Goal: Task Accomplishment & Management: Complete application form

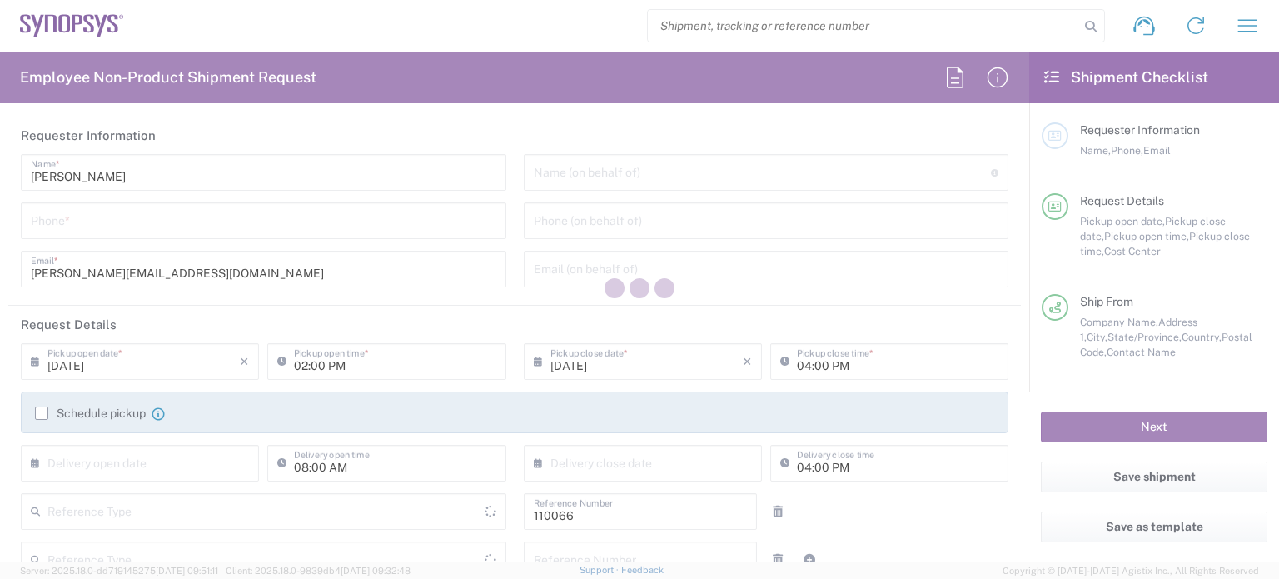
type input "Department"
type input "US01, CIO, IT, ESS2 110066"
type input "[US_STATE]"
type input "[GEOGRAPHIC_DATA]"
type input "Delivered at Place"
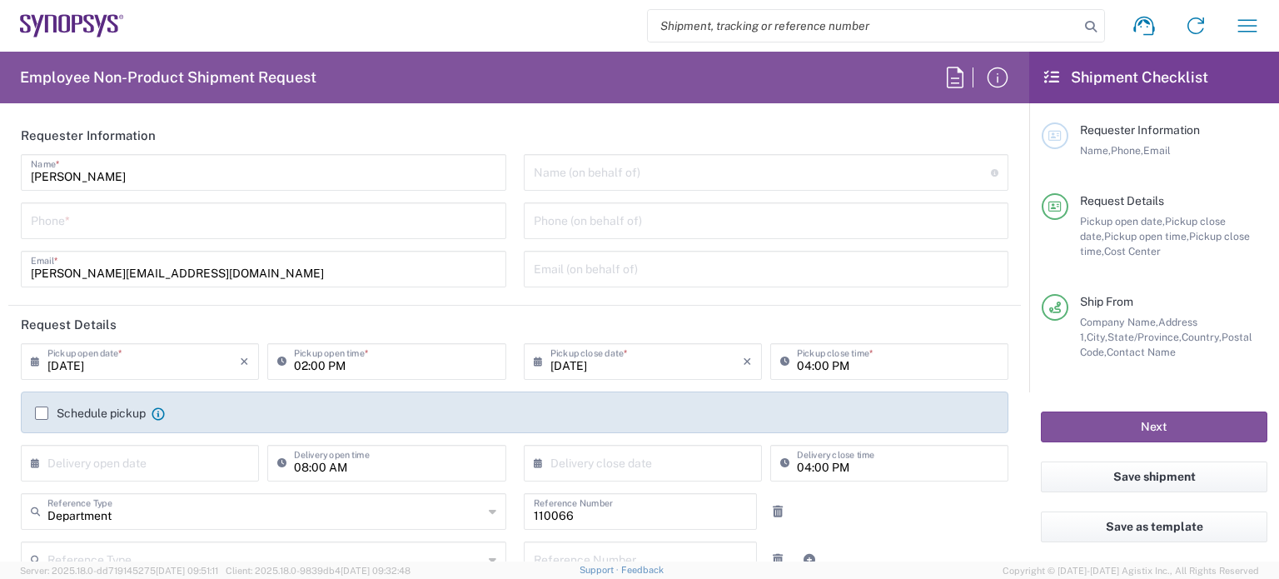
click at [85, 229] on input "tel" at bounding box center [264, 219] width 466 height 29
type input "Marlboro US04"
type input "7819643423"
click at [43, 416] on label "Schedule pickup" at bounding box center [90, 412] width 111 height 13
click at [42, 413] on input "Schedule pickup" at bounding box center [42, 413] width 0 height 0
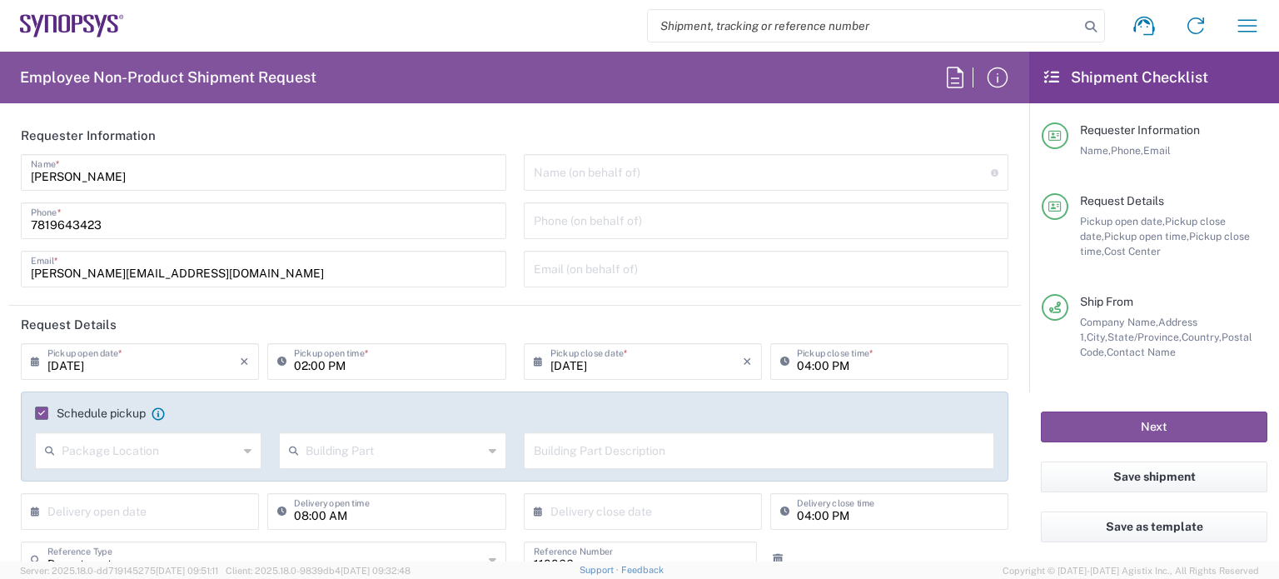
click at [797, 361] on input "04:00 PM" at bounding box center [898, 360] width 202 height 29
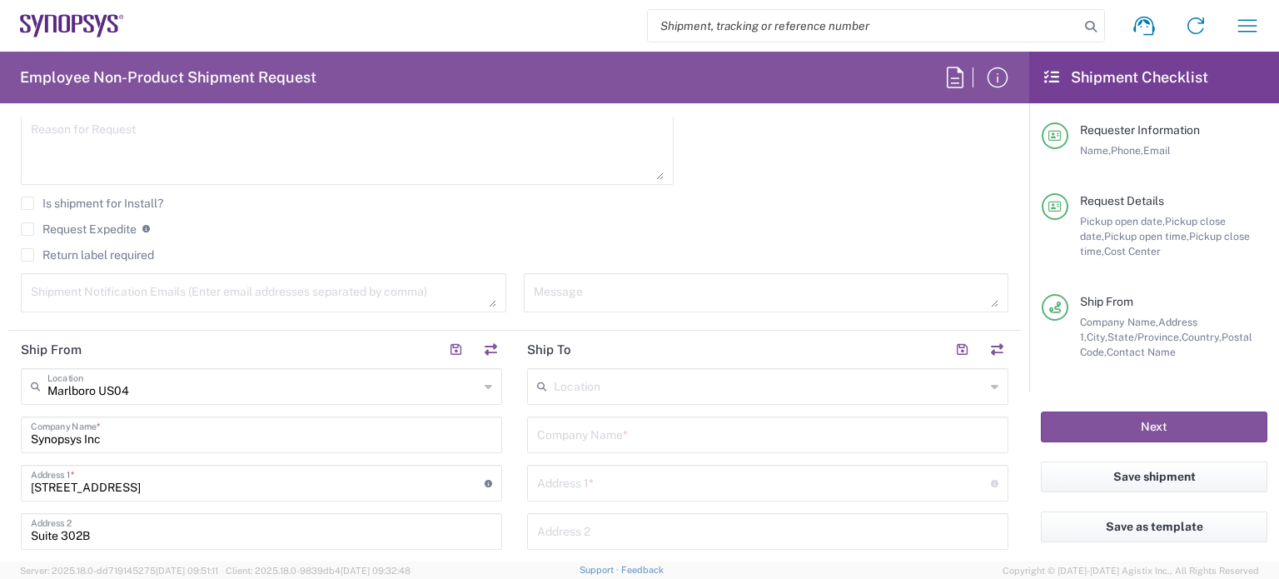
scroll to position [640, 0]
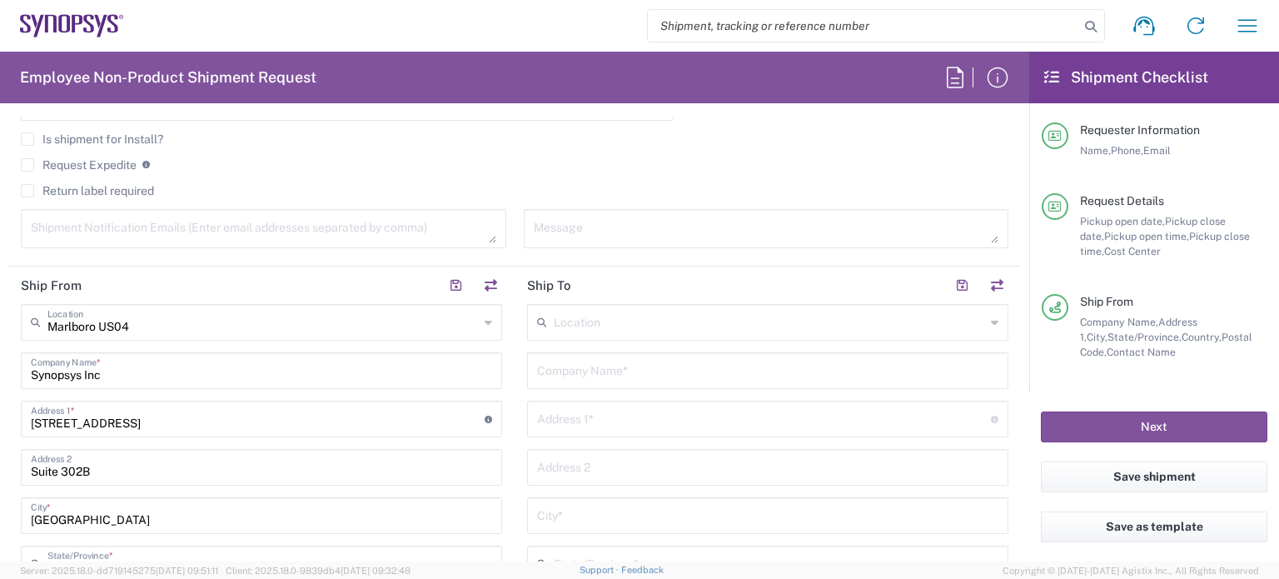
type input "05:00 PM"
click at [610, 376] on input "text" at bounding box center [767, 369] width 461 height 29
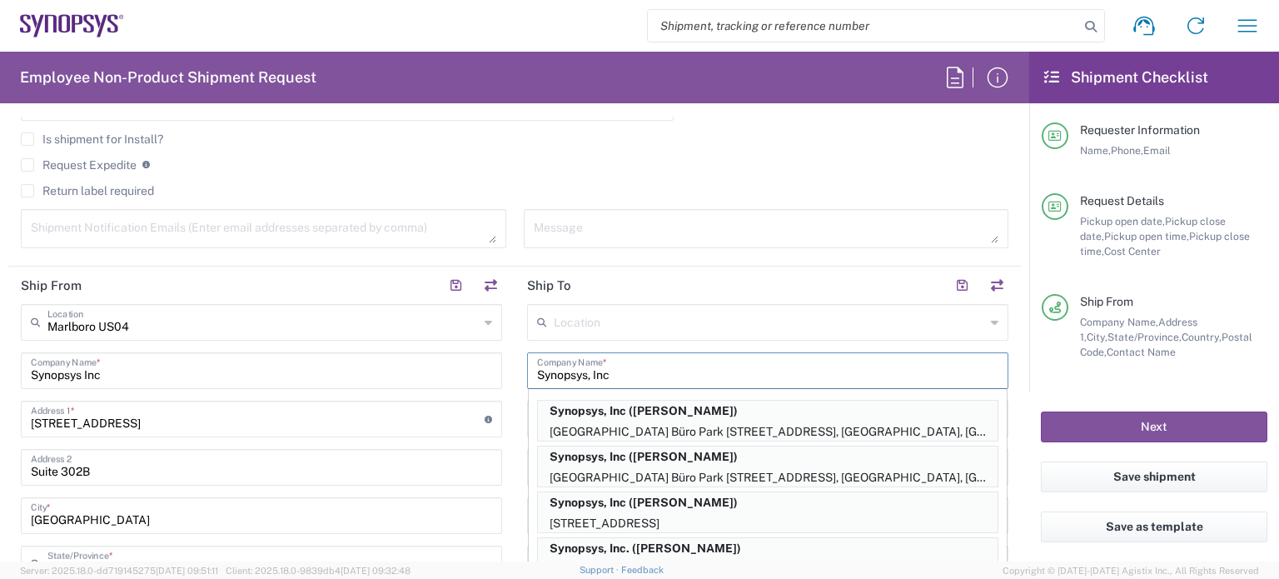
type input "Synopsys, Inc"
click at [698, 162] on agx-checkbox-control "Request Expedite If expedite is checked you will be unable to rate and book thi…" at bounding box center [515, 164] width 988 height 15
click at [430, 507] on input "Marlborough" at bounding box center [261, 514] width 461 height 29
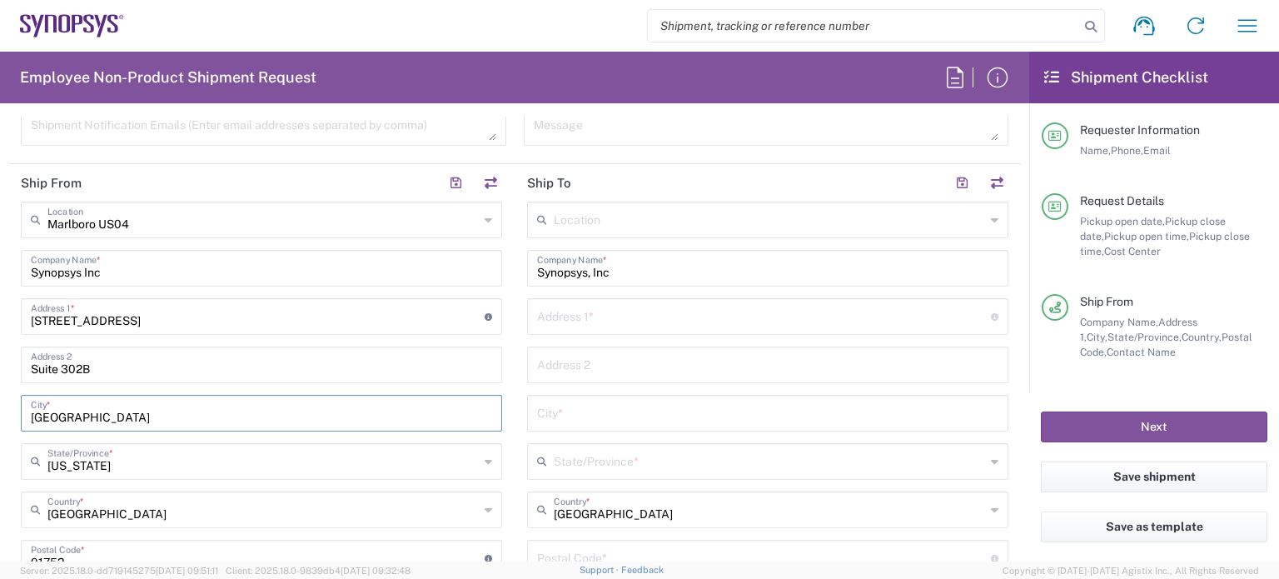
scroll to position [743, 0]
click at [596, 310] on input "text" at bounding box center [764, 314] width 454 height 29
paste input "152 Lowell Rd Wellesley MA 02481"
click at [625, 314] on input "152 Lowell Rd Wellesley MA 02481" at bounding box center [764, 314] width 454 height 29
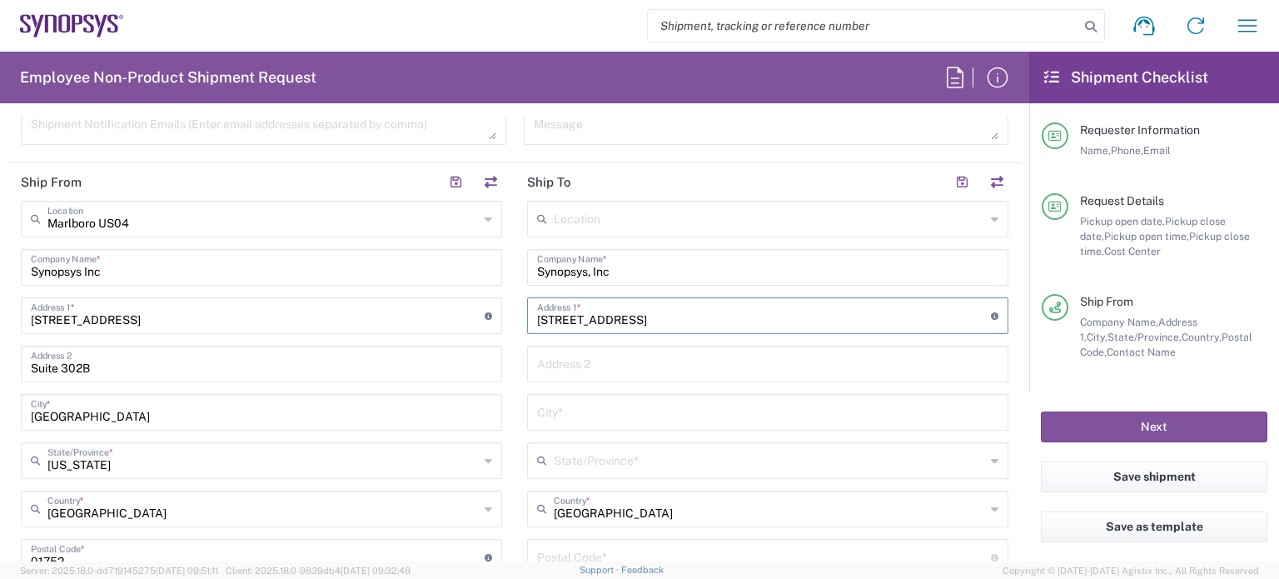
type input "152 Lowell Rd Wellesley MA 02481"
click at [608, 426] on div "City *" at bounding box center [767, 412] width 481 height 37
click at [595, 412] on input "text" at bounding box center [767, 410] width 461 height 29
paste input "Wellesley"
type input "Wellesley"
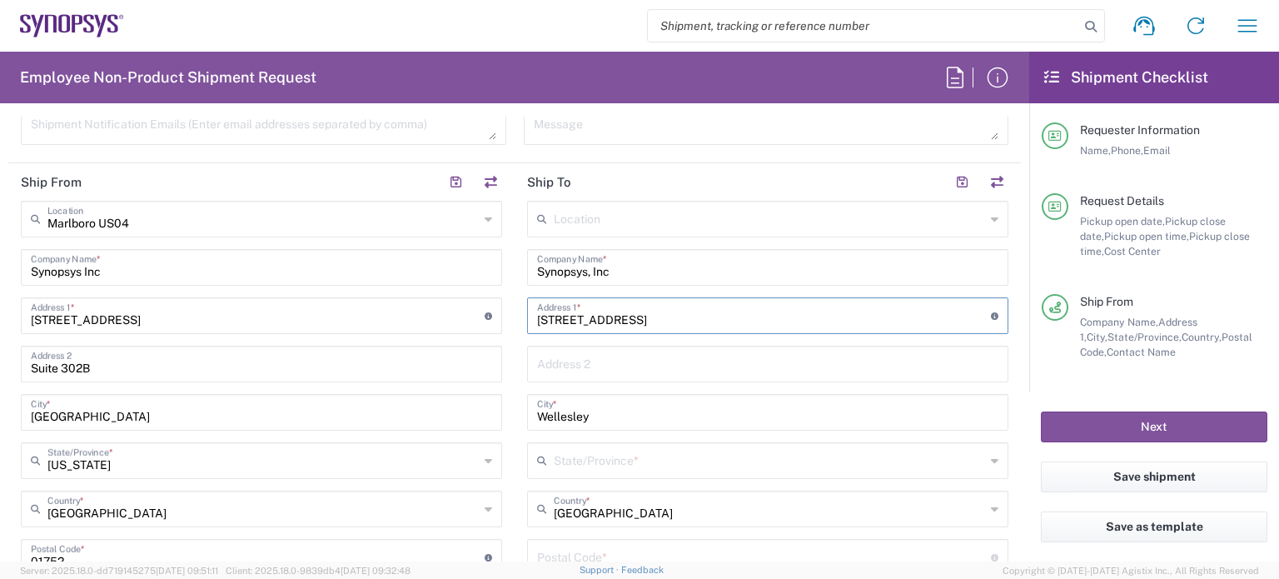
drag, startPoint x: 608, startPoint y: 319, endPoint x: 685, endPoint y: 316, distance: 77.5
click at [685, 316] on input "152 Lowell Rd Wellesley MA 02481" at bounding box center [764, 314] width 454 height 29
click at [613, 319] on input "152 Lowell Rd 02481" at bounding box center [764, 314] width 454 height 29
type input "152 Lowell Rd"
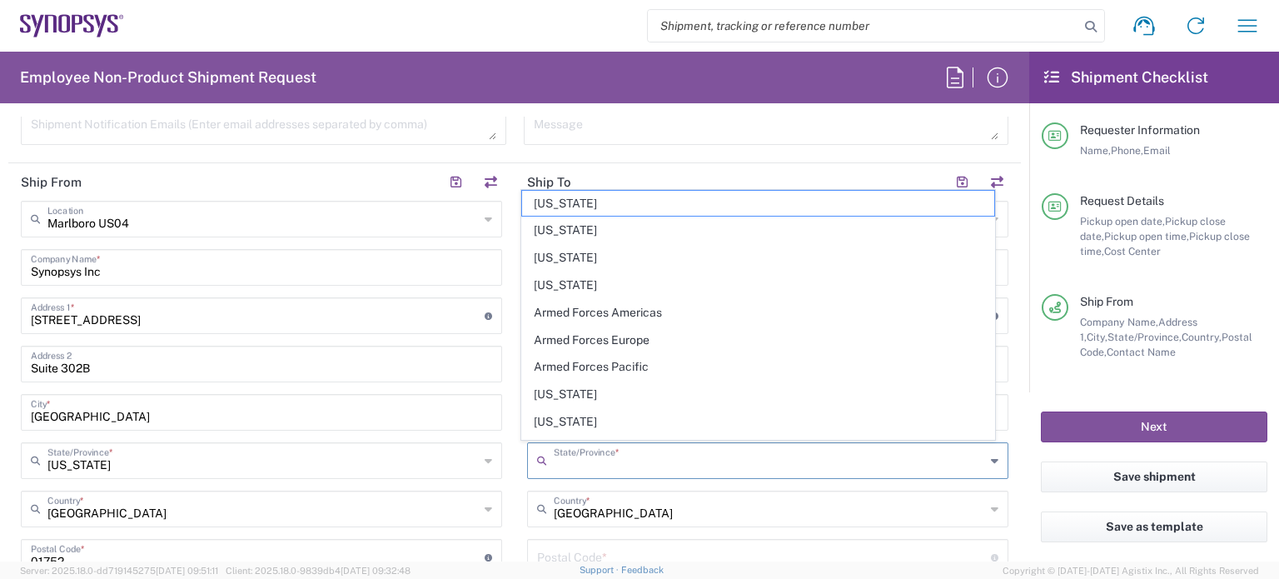
click at [587, 465] on input "text" at bounding box center [769, 459] width 431 height 29
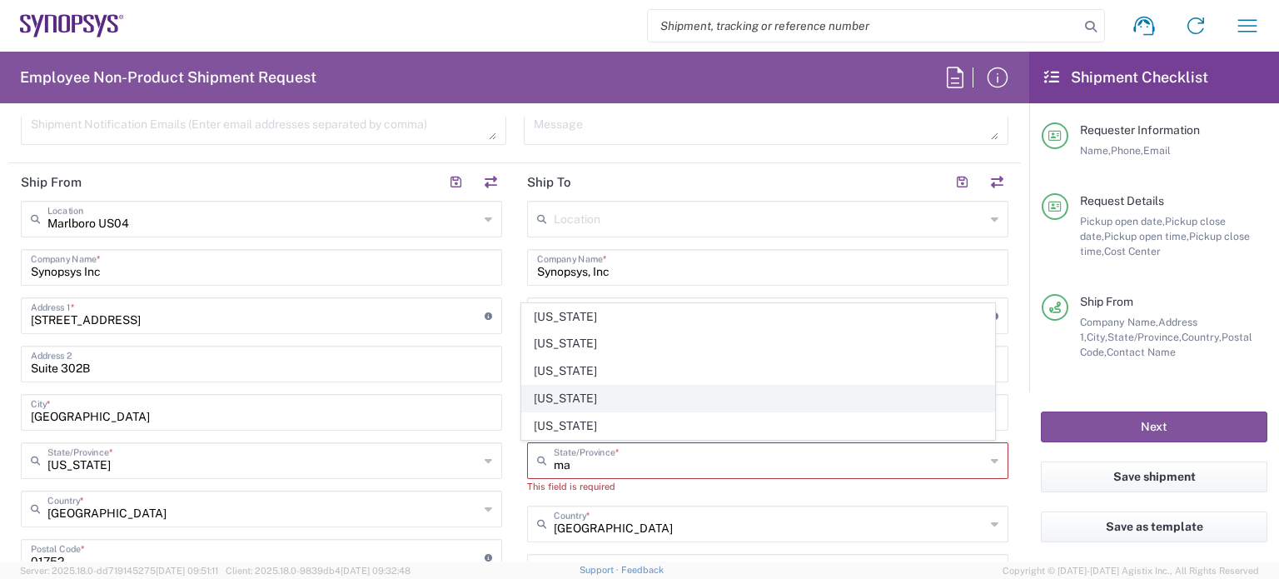
click at [599, 396] on span "Massachusetts" at bounding box center [757, 399] width 471 height 26
type input "Massachusetts"
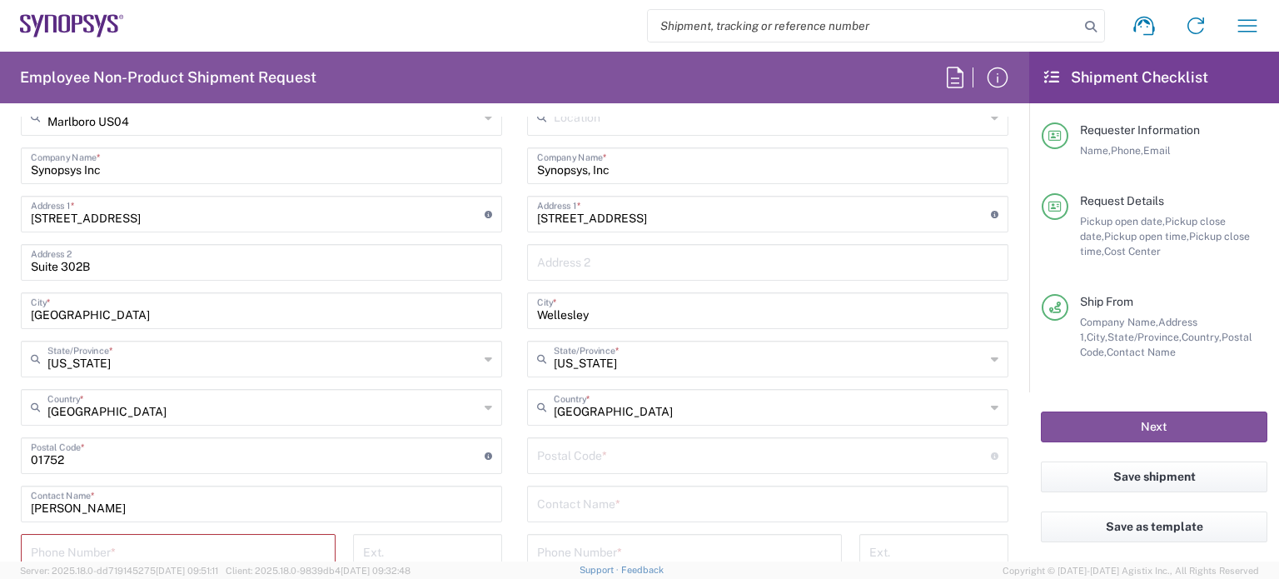
scroll to position [846, 0]
click at [570, 455] on input "undefined" at bounding box center [764, 452] width 454 height 29
paste input "02481"
type input "02481"
click at [565, 492] on input "text" at bounding box center [767, 500] width 461 height 29
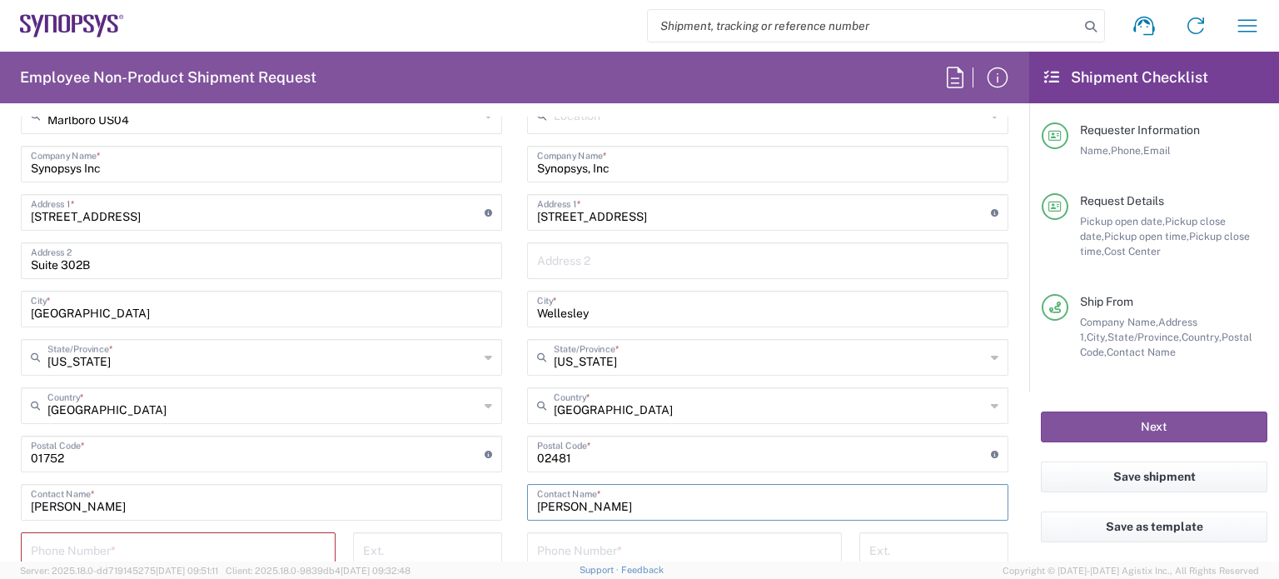
scroll to position [933, 0]
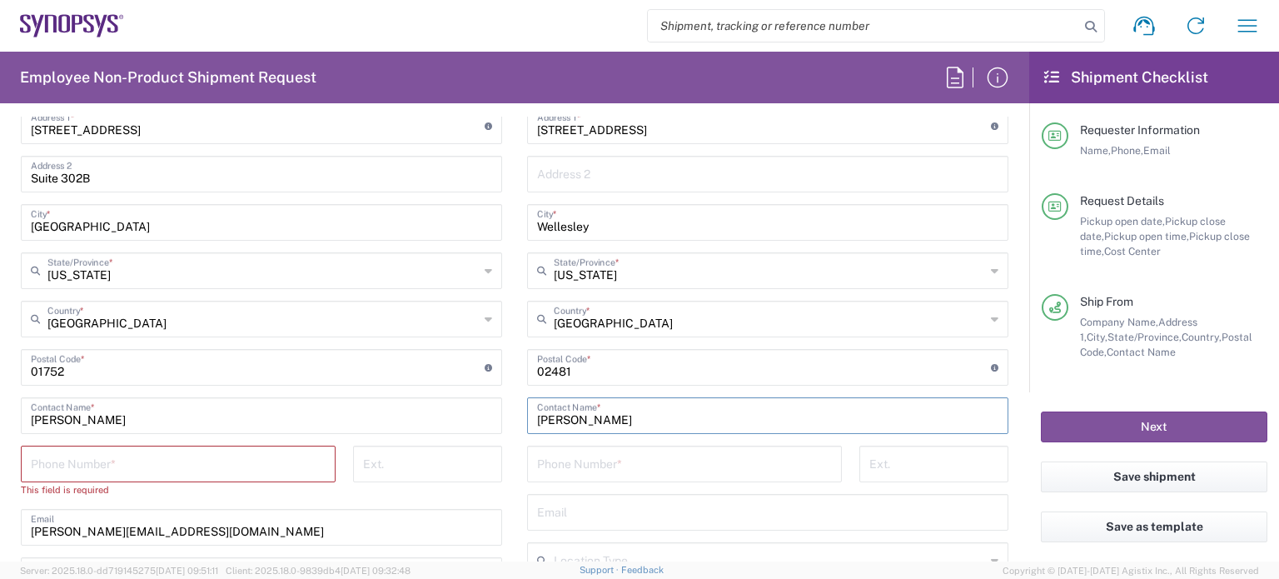
type input "Jill Larson"
click at [571, 455] on input "tel" at bounding box center [684, 462] width 295 height 29
type input "5085612009"
drag, startPoint x: 210, startPoint y: 419, endPoint x: 0, endPoint y: 422, distance: 209.9
click at [0, 422] on form "Requester Information Melissa Baudanza Name * 7819643423 Phone * baudanza@synop…" at bounding box center [514, 339] width 1029 height 445
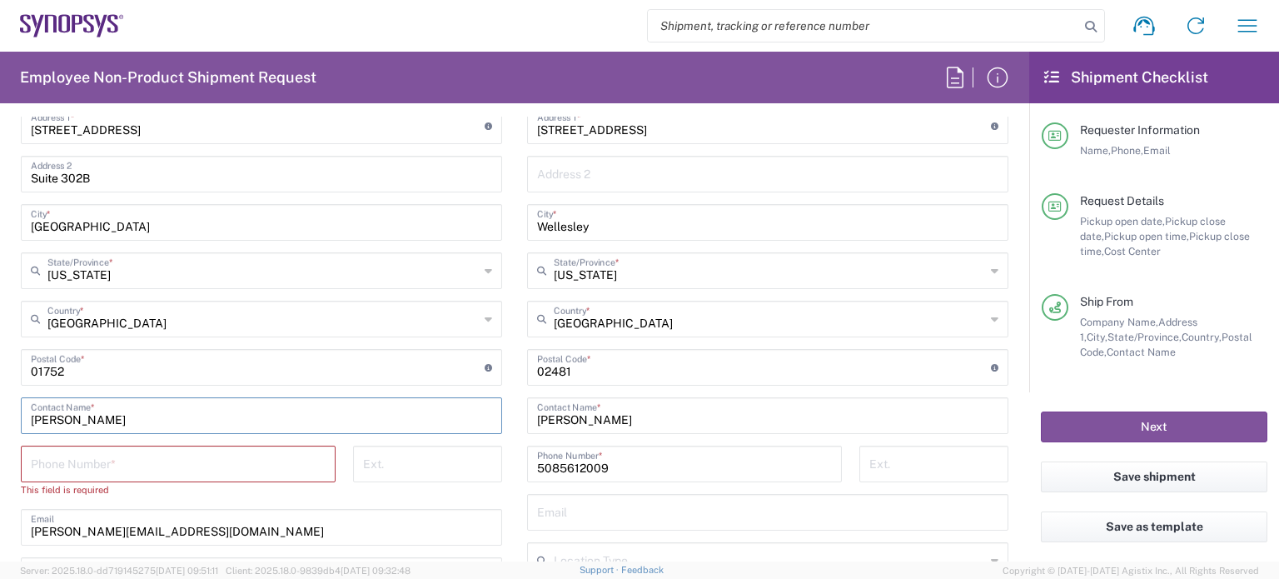
type input "Kathleen Brown"
drag, startPoint x: 625, startPoint y: 463, endPoint x: 491, endPoint y: 460, distance: 133.3
click at [491, 460] on div "Ship From Marlboro US04 Location Marlboro US04 Aachen DE04 Agrate Brianza IT01 …" at bounding box center [514, 345] width 1013 height 744
click at [180, 451] on input "tel" at bounding box center [178, 462] width 295 height 29
paste input "5085612009"
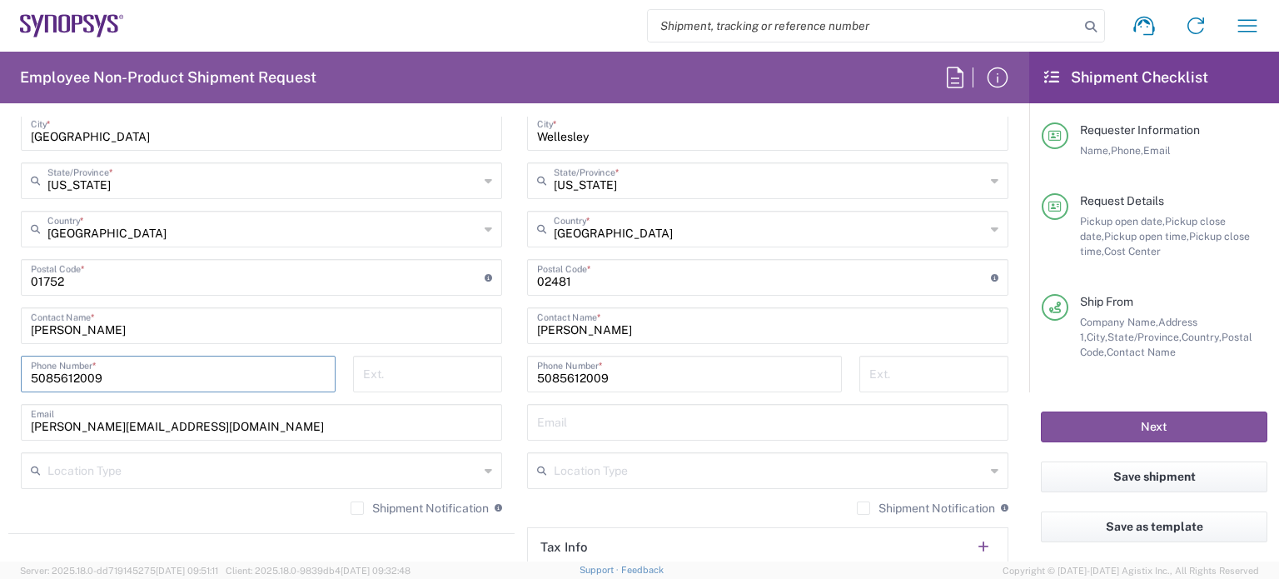
scroll to position [1024, 0]
type input "5085612009"
drag, startPoint x: 230, startPoint y: 436, endPoint x: 0, endPoint y: 421, distance: 230.3
click at [0, 421] on form "Requester Information Melissa Baudanza Name * 7819643423 Phone * baudanza@synop…" at bounding box center [514, 339] width 1029 height 445
drag, startPoint x: 183, startPoint y: 416, endPoint x: 0, endPoint y: 420, distance: 183.2
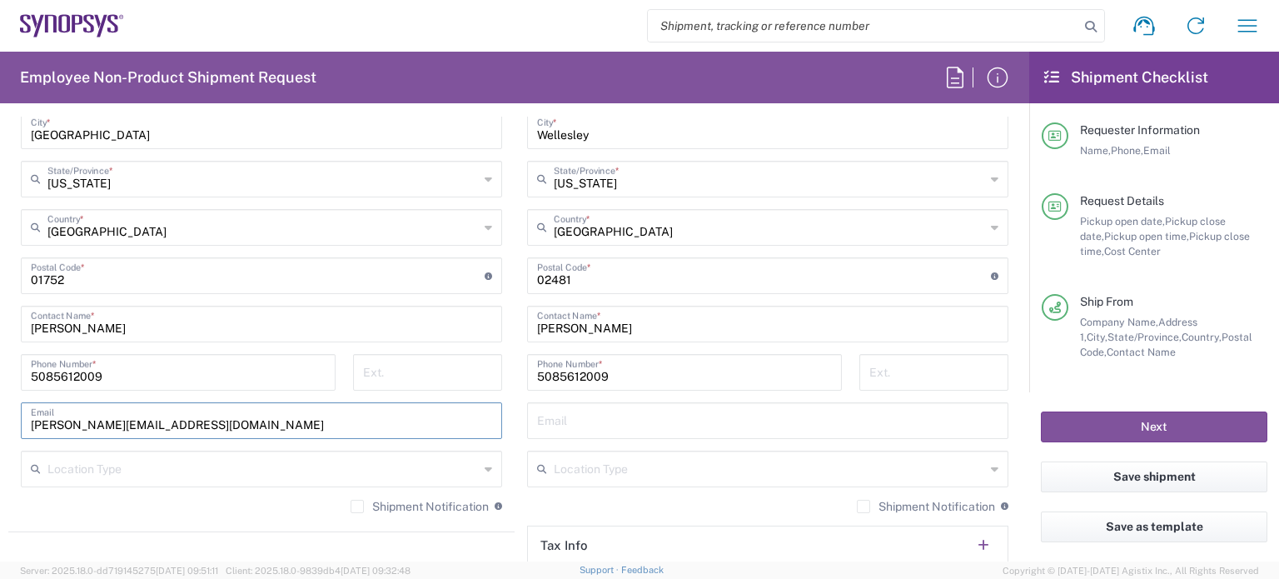
click at [0, 420] on form "Requester Information Melissa Baudanza Name * 7819643423 Phone * baudanza@synop…" at bounding box center [514, 339] width 1029 height 445
paste input "kbrown"
type input "kbrown@synopsys.com"
click at [551, 415] on input "text" at bounding box center [767, 419] width 461 height 29
paste input "kbrown@synopsys.com"
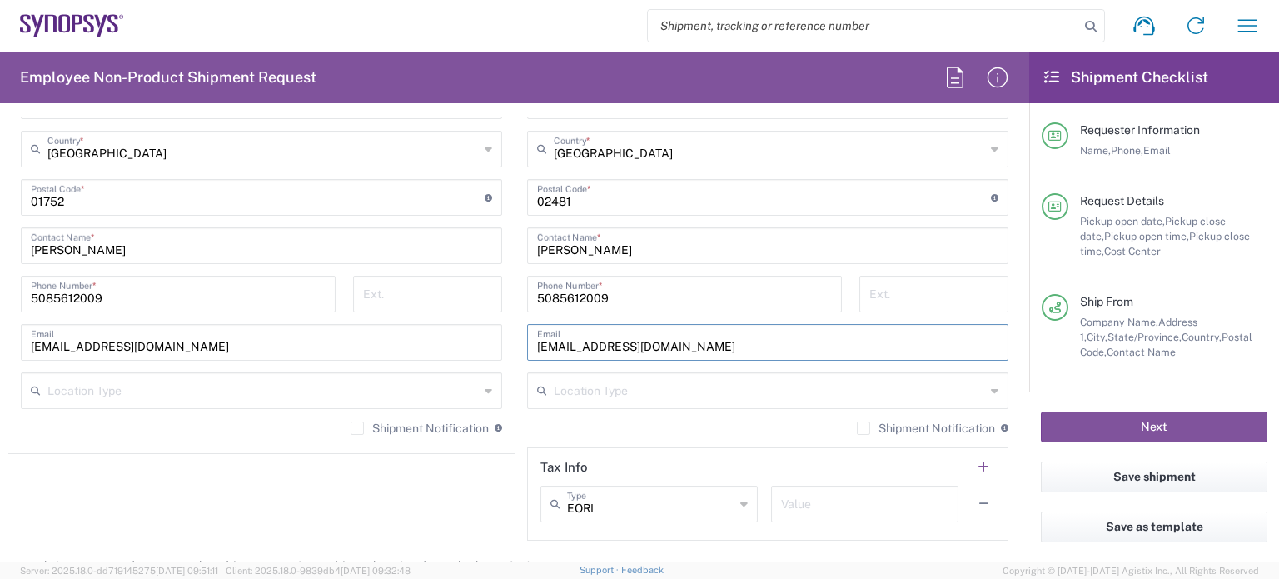
scroll to position [1106, 0]
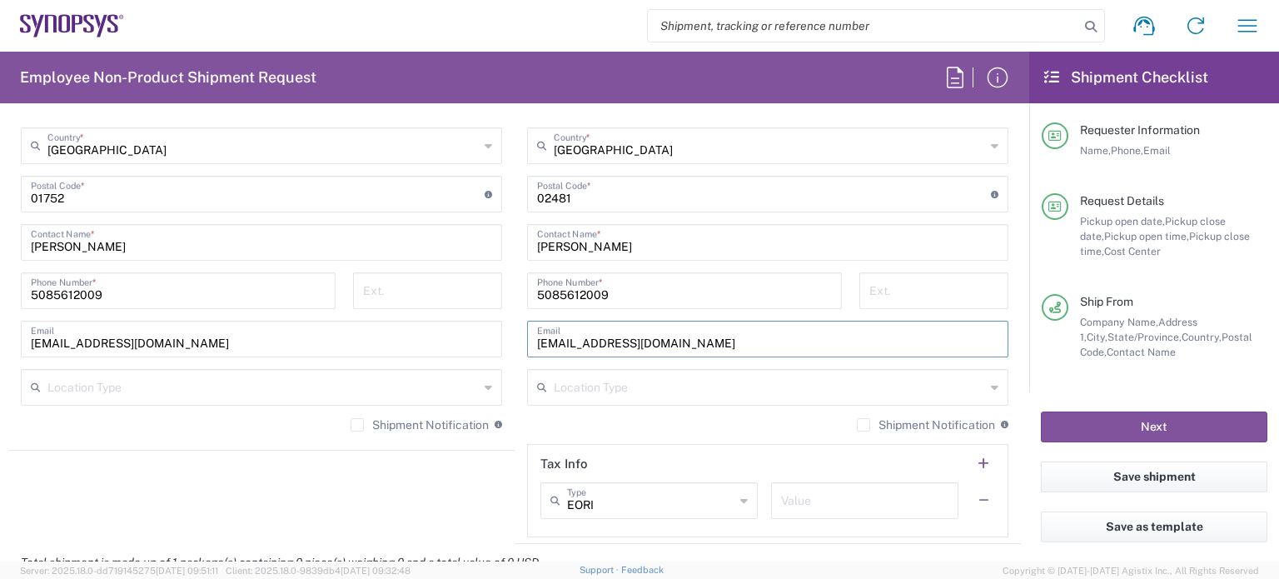
type input "kbrown@synopsys.com"
click at [352, 420] on label "Shipment Notification" at bounding box center [420, 424] width 138 height 13
click at [357, 425] on input "Shipment Notification" at bounding box center [357, 425] width 0 height 0
click at [864, 420] on label "Shipment Notification" at bounding box center [926, 424] width 138 height 13
click at [864, 425] on input "Shipment Notification" at bounding box center [864, 425] width 0 height 0
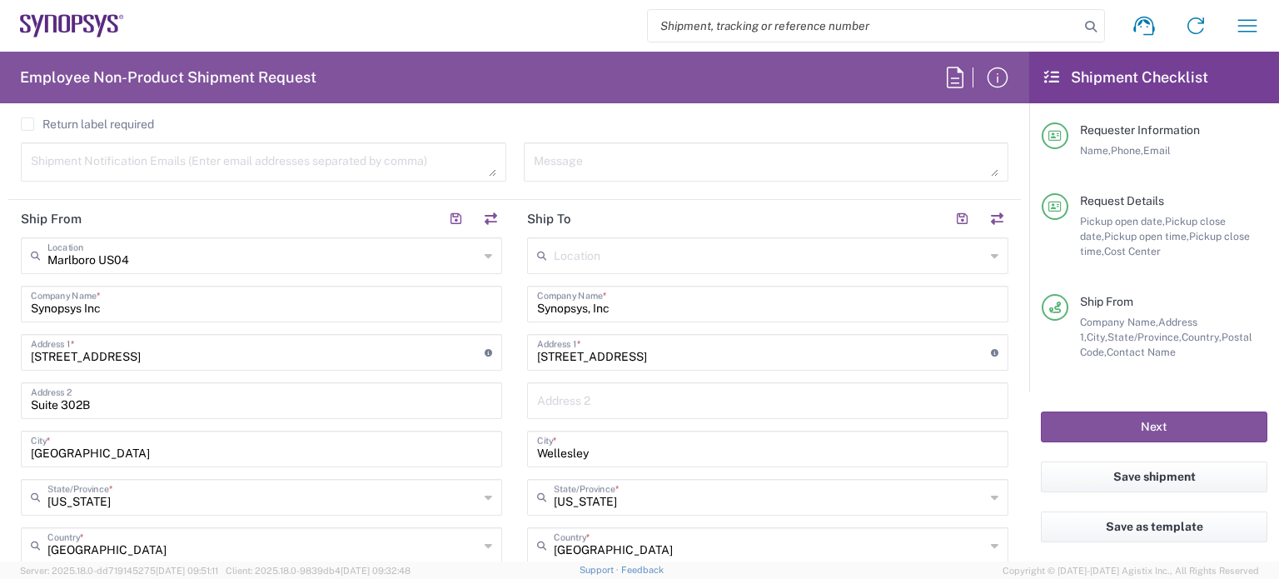
scroll to position [703, 0]
click at [136, 155] on textarea at bounding box center [264, 165] width 466 height 29
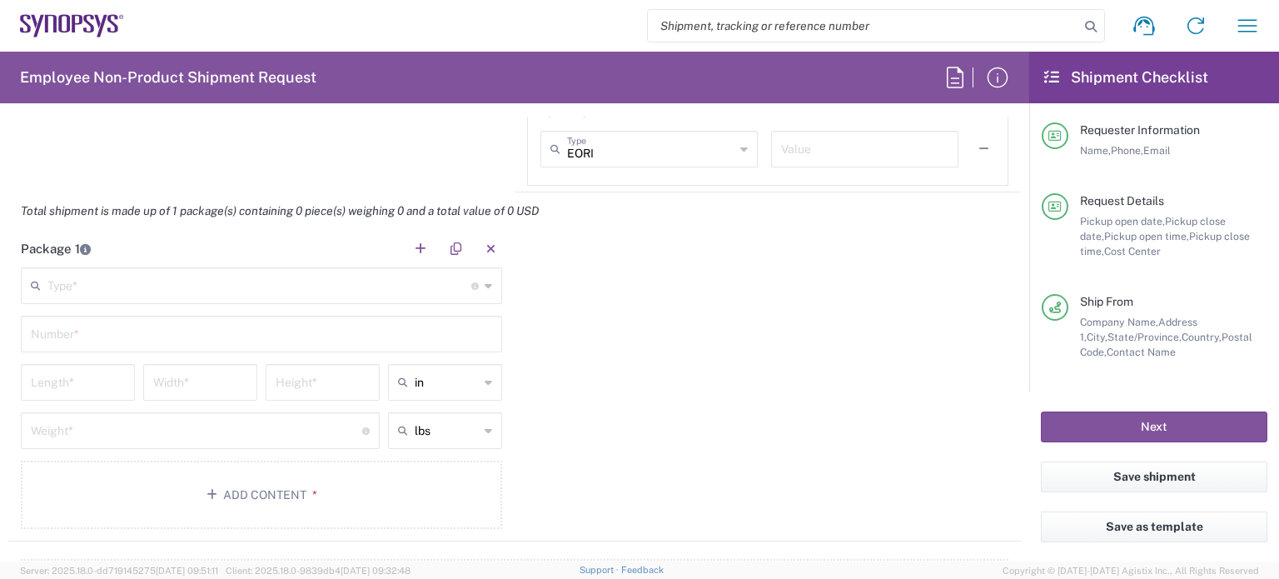
scroll to position [1459, 0]
type textarea "baudanza@synopsys.com"
click at [167, 281] on input "text" at bounding box center [259, 282] width 424 height 29
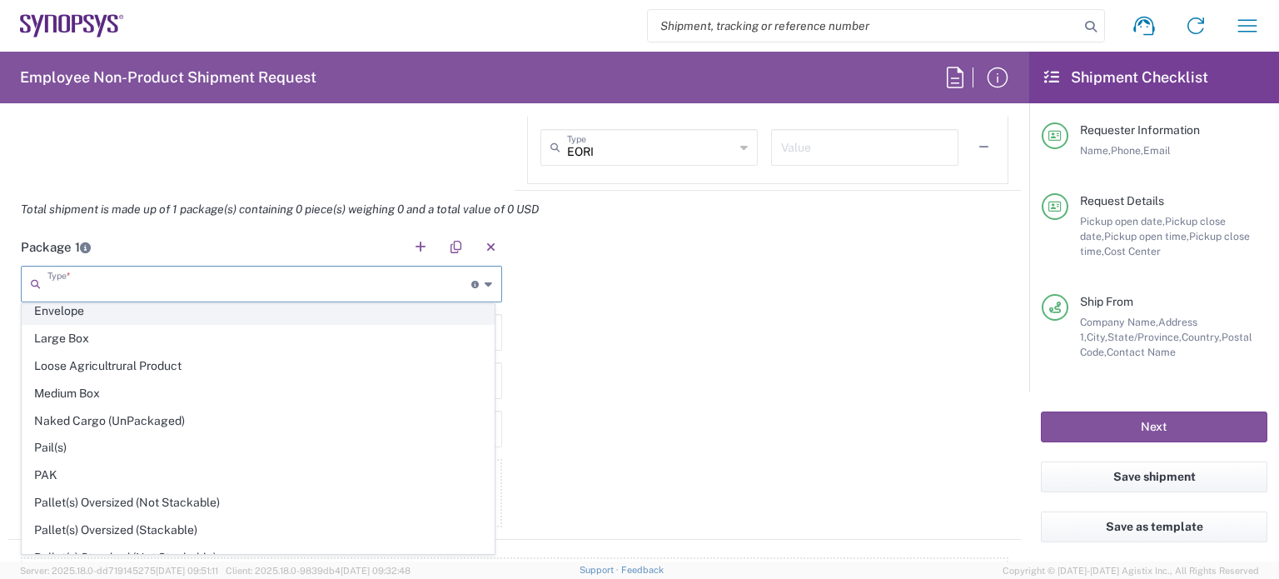
scroll to position [461, 0]
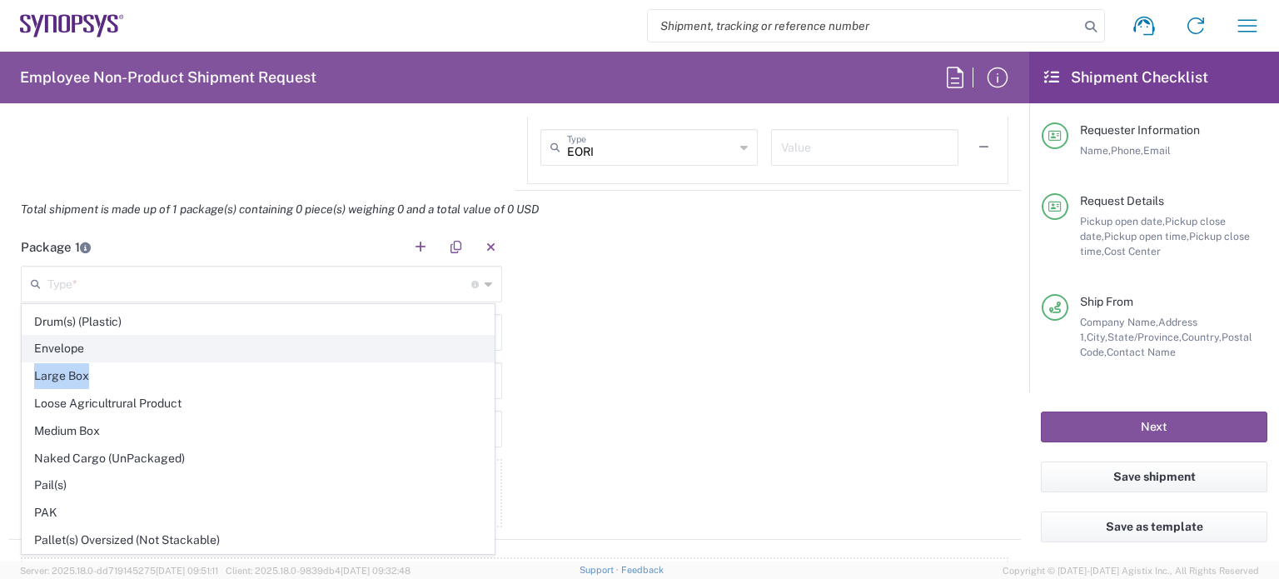
drag, startPoint x: 215, startPoint y: 358, endPoint x: 203, endPoint y: 350, distance: 14.3
click at [203, 350] on ul "Bale(s) Basket(s) Bolt(s) Bottle(s) Buckets Bulk Bundle(s) Can(s) Cardboard Box…" at bounding box center [258, 362] width 473 height 1038
click at [203, 350] on span "Envelope" at bounding box center [257, 349] width 471 height 26
type input "Envelope"
type input "1"
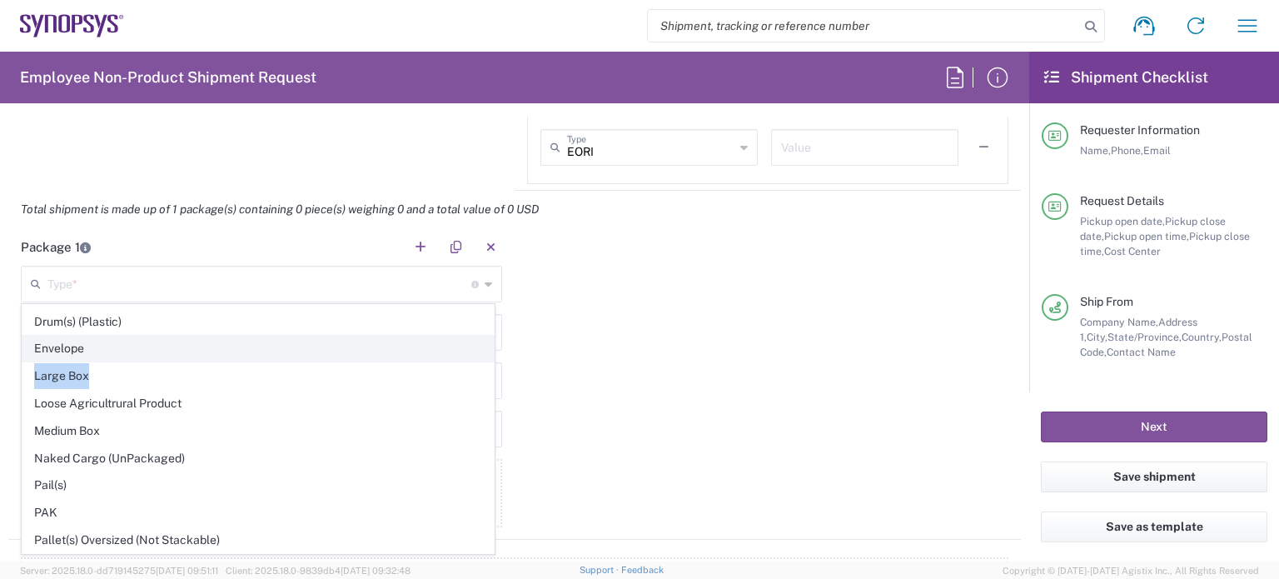
type input "9.5"
type input "12.5"
type input "0.25"
type input "1"
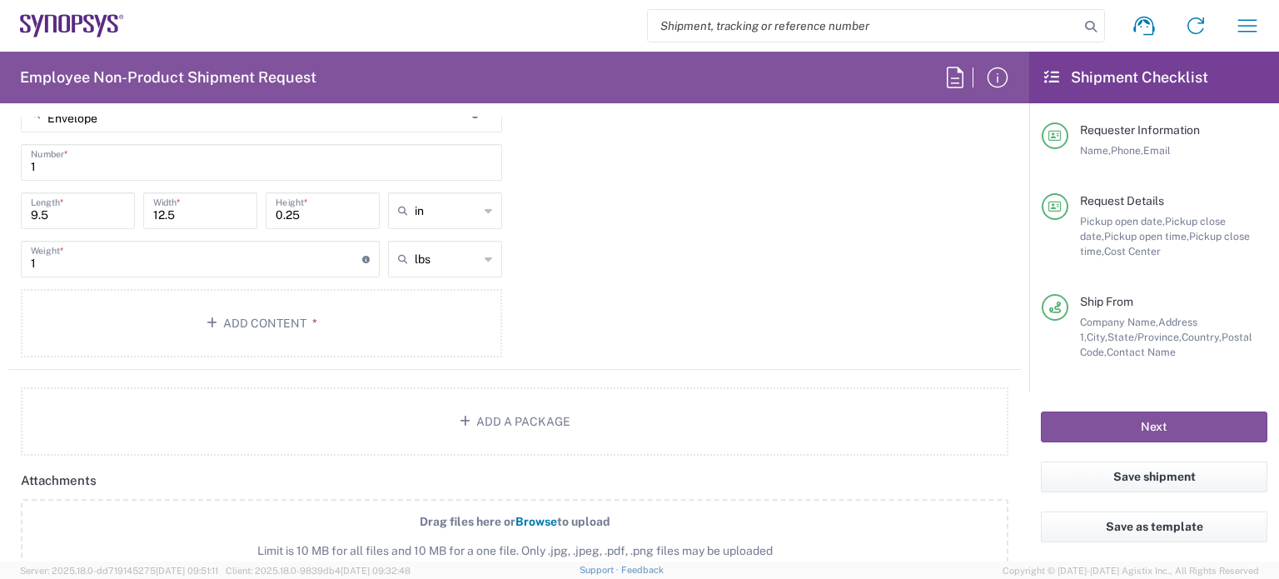
scroll to position [1629, 0]
click at [443, 335] on button "Add Content *" at bounding box center [261, 323] width 481 height 68
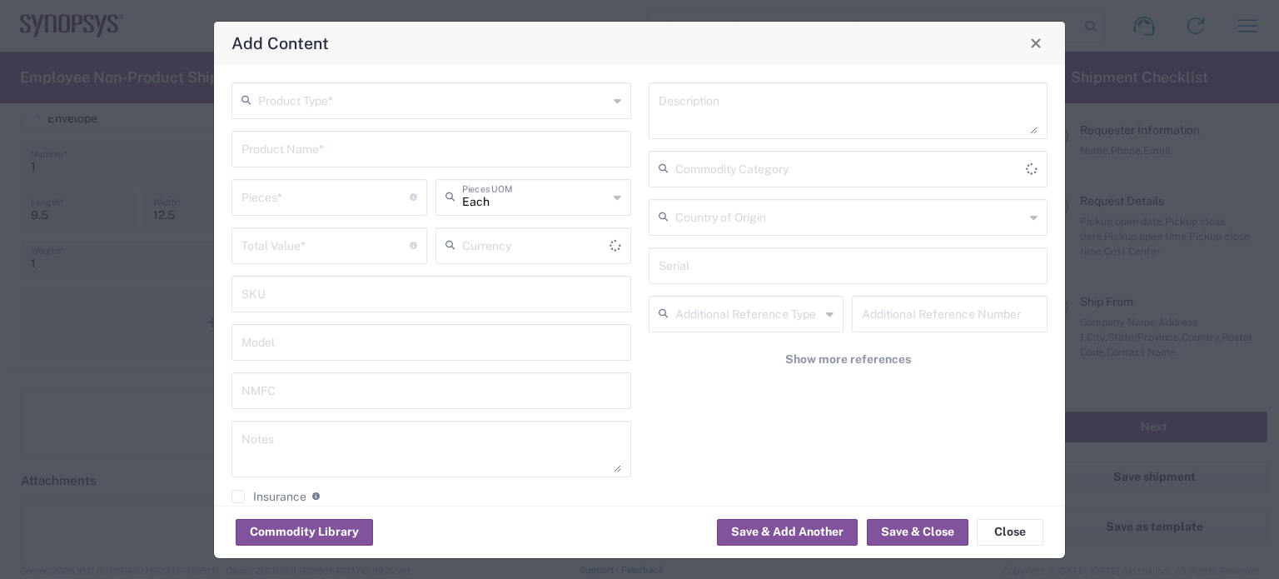
type input "US Dollar"
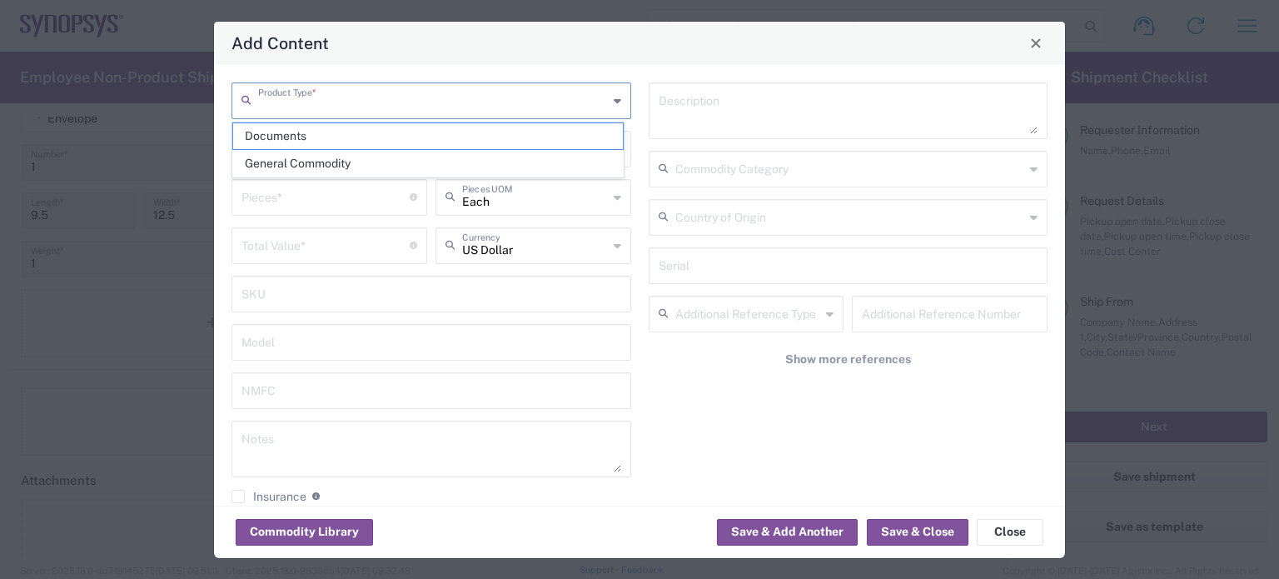
click at [343, 106] on input "text" at bounding box center [433, 99] width 350 height 29
click at [323, 154] on span "General Commodity" at bounding box center [428, 164] width 390 height 26
type input "General Commodity"
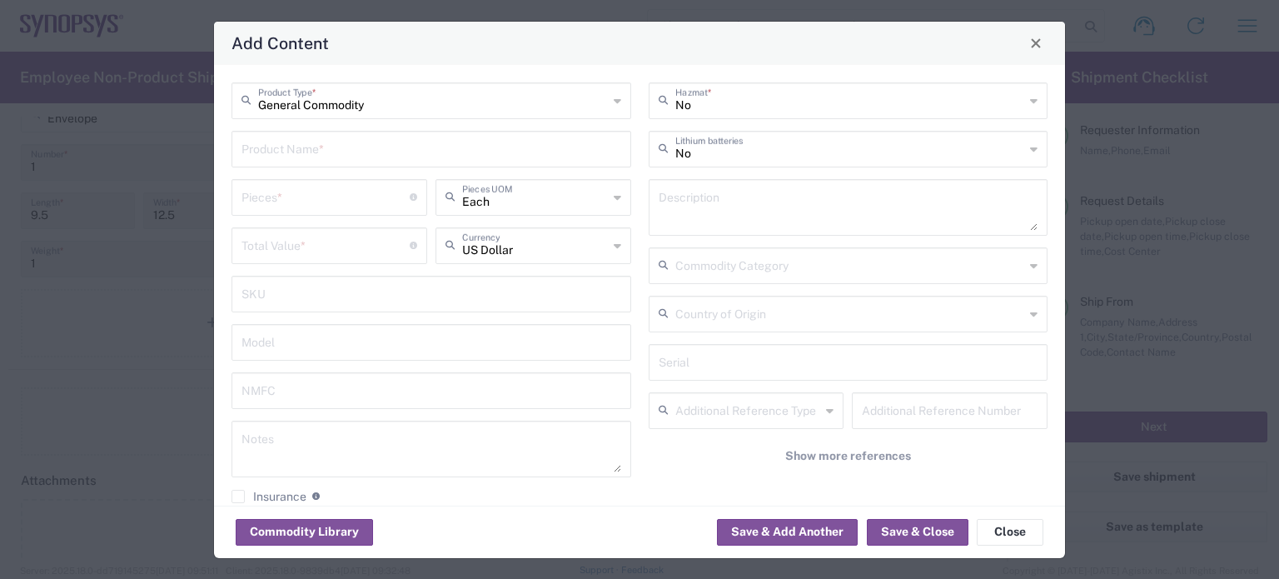
click at [343, 147] on input "text" at bounding box center [432, 147] width 380 height 29
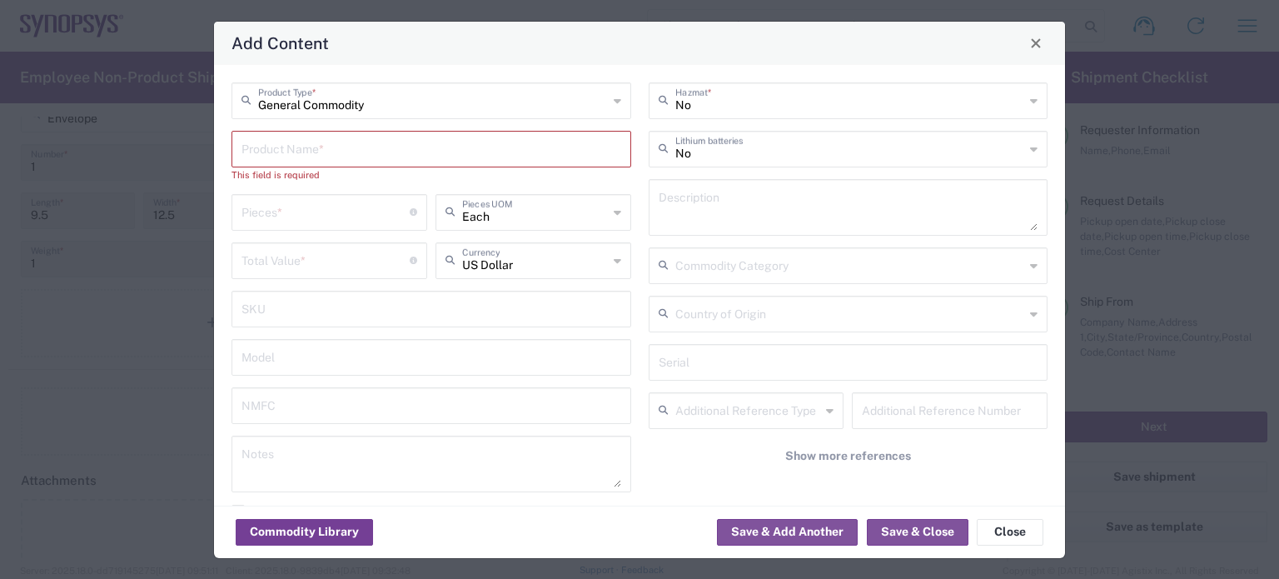
click at [319, 519] on button "Commodity Library" at bounding box center [304, 532] width 137 height 27
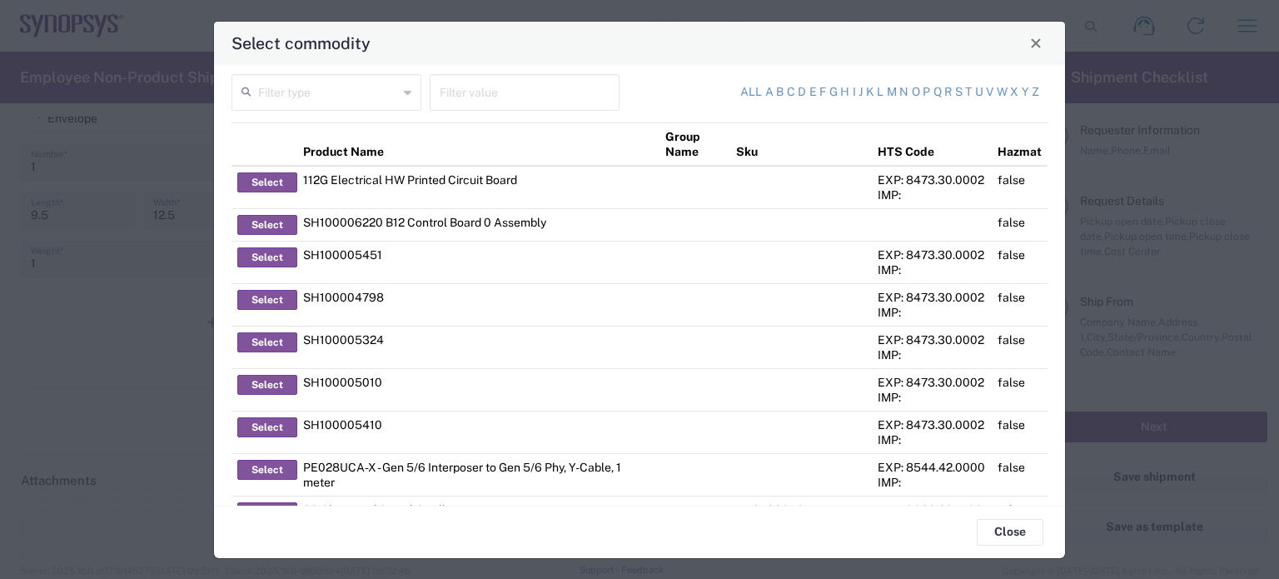
scroll to position [0, 0]
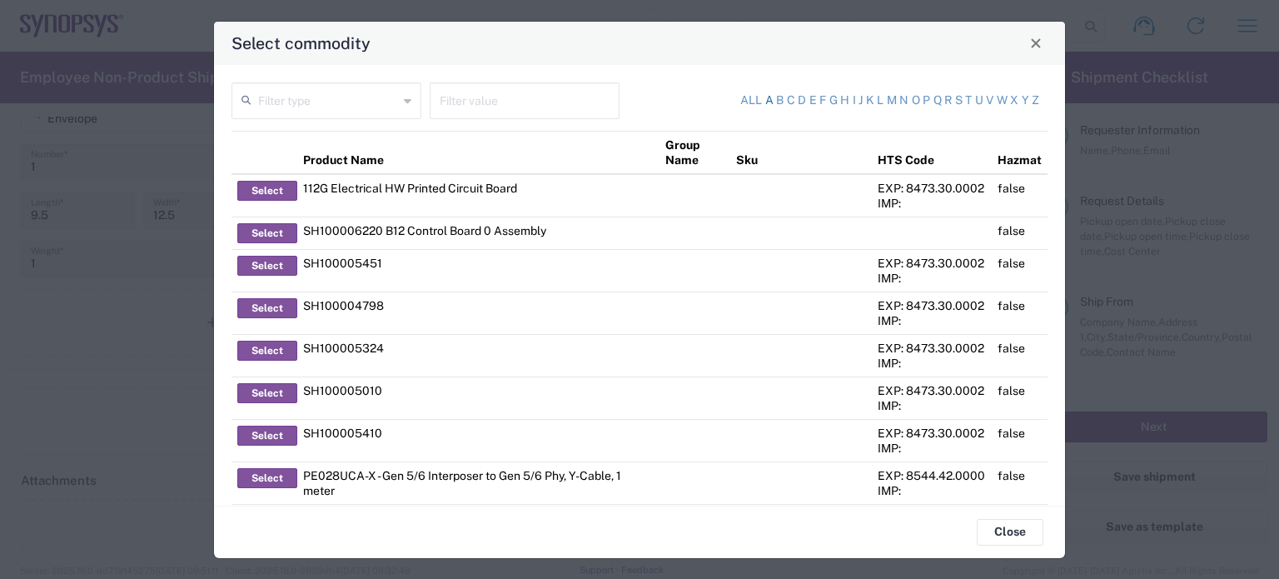
click at [765, 96] on link "a" at bounding box center [769, 100] width 8 height 17
type input "Product Name"
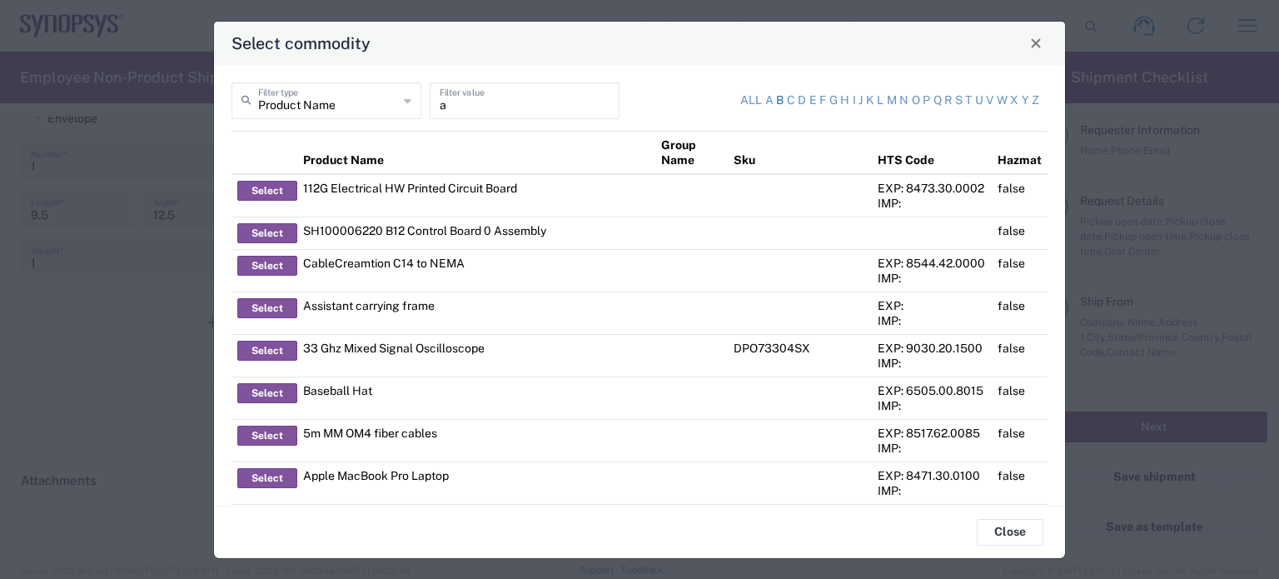
click at [776, 102] on link "b" at bounding box center [779, 100] width 7 height 17
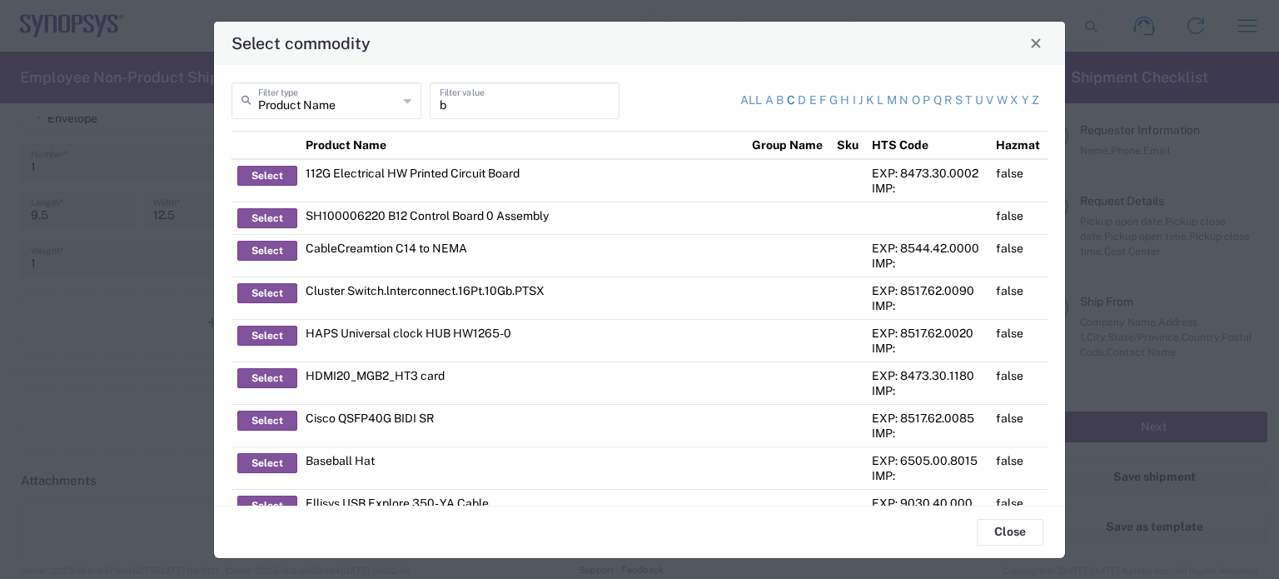
click at [787, 100] on link "c" at bounding box center [791, 100] width 8 height 17
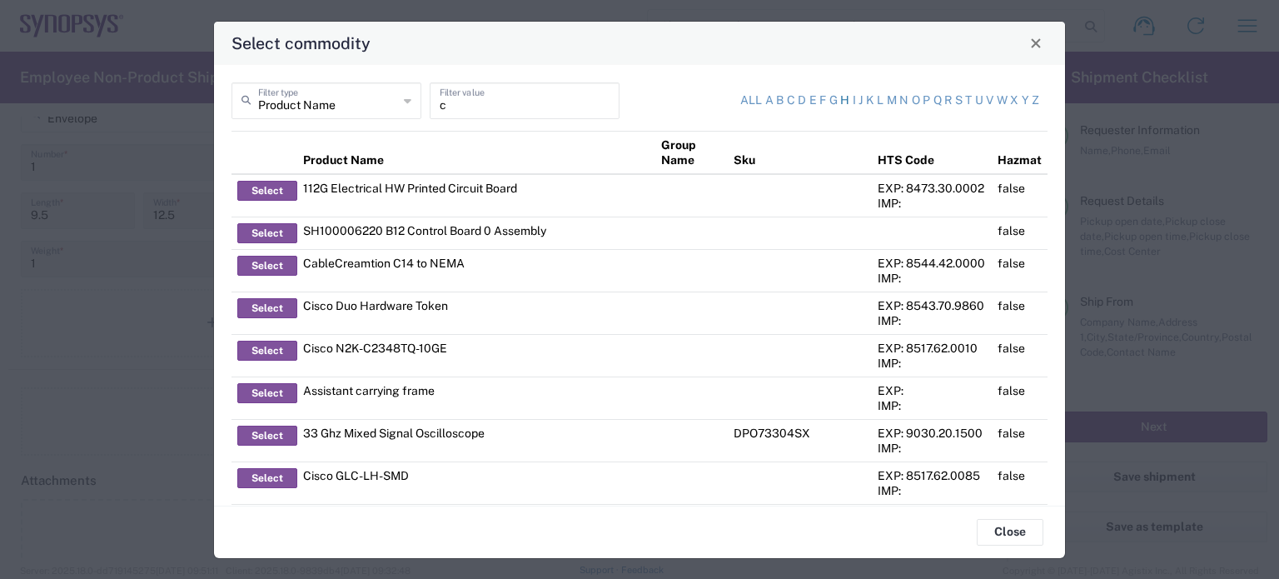
click at [840, 98] on link "h" at bounding box center [844, 100] width 9 height 17
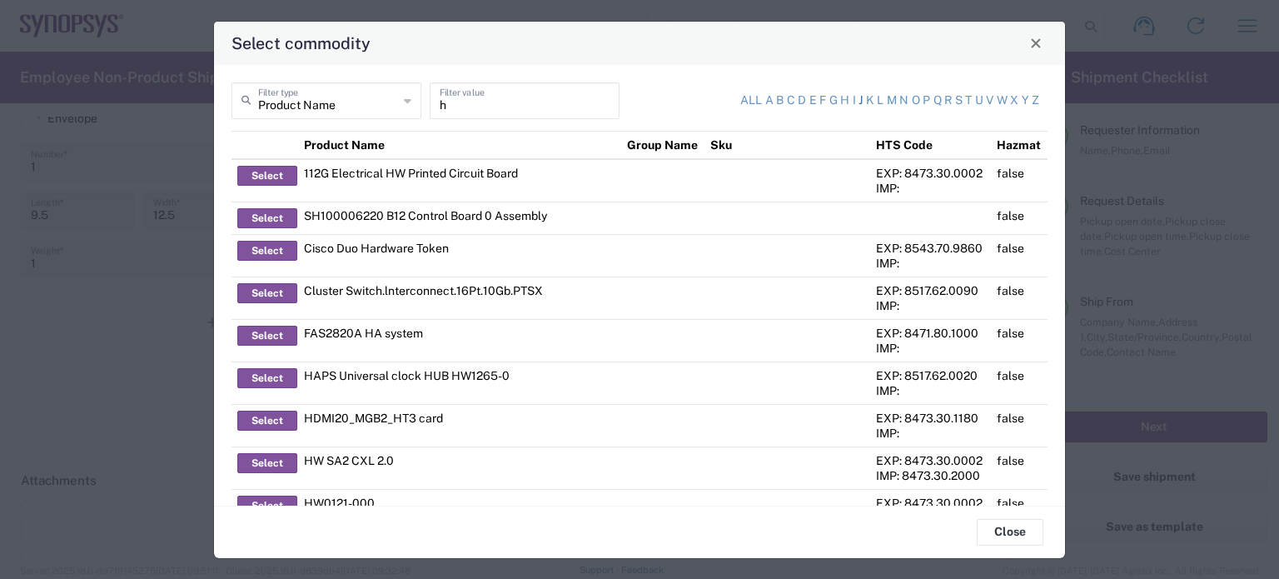
click at [859, 97] on link "j" at bounding box center [861, 100] width 4 height 17
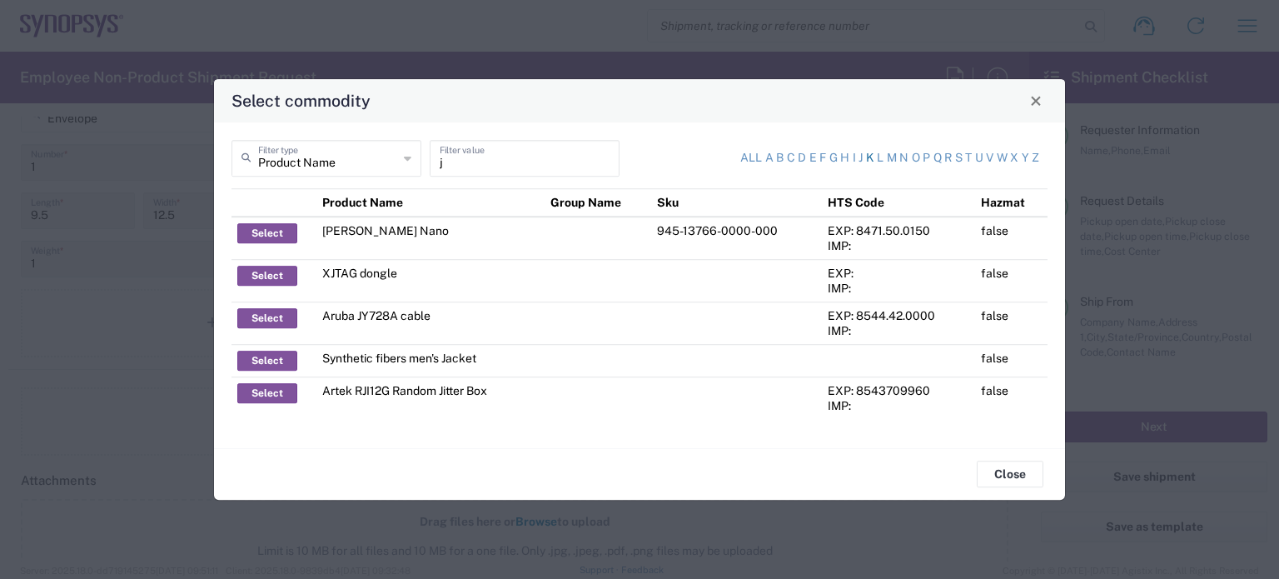
click at [866, 157] on link "k" at bounding box center [870, 158] width 8 height 17
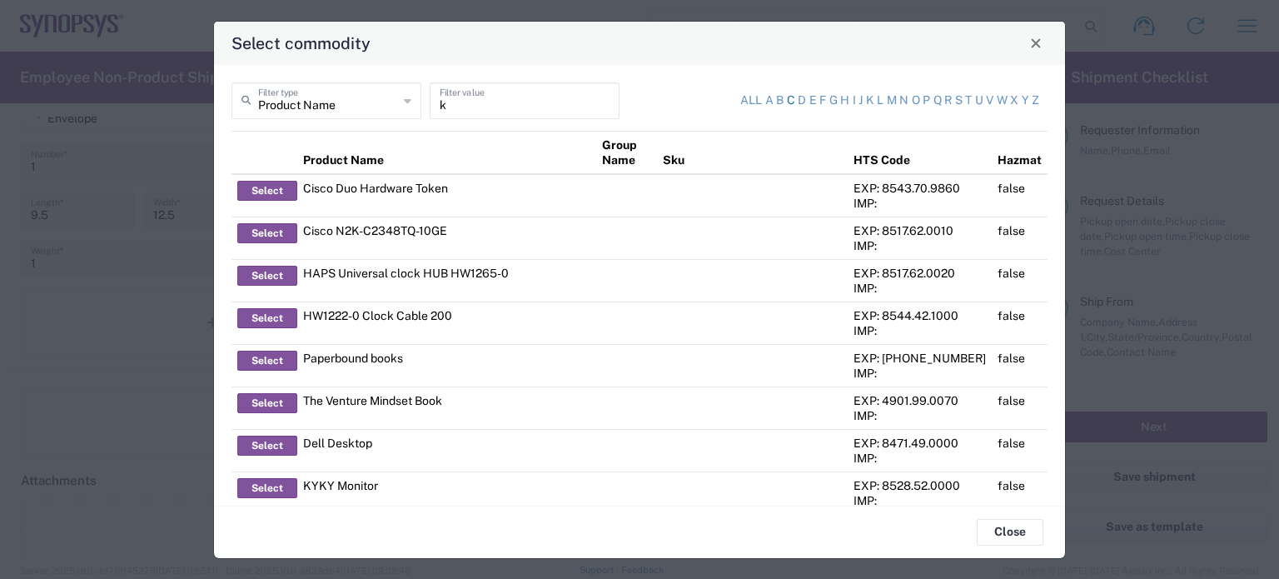
click at [787, 102] on link "c" at bounding box center [791, 100] width 8 height 17
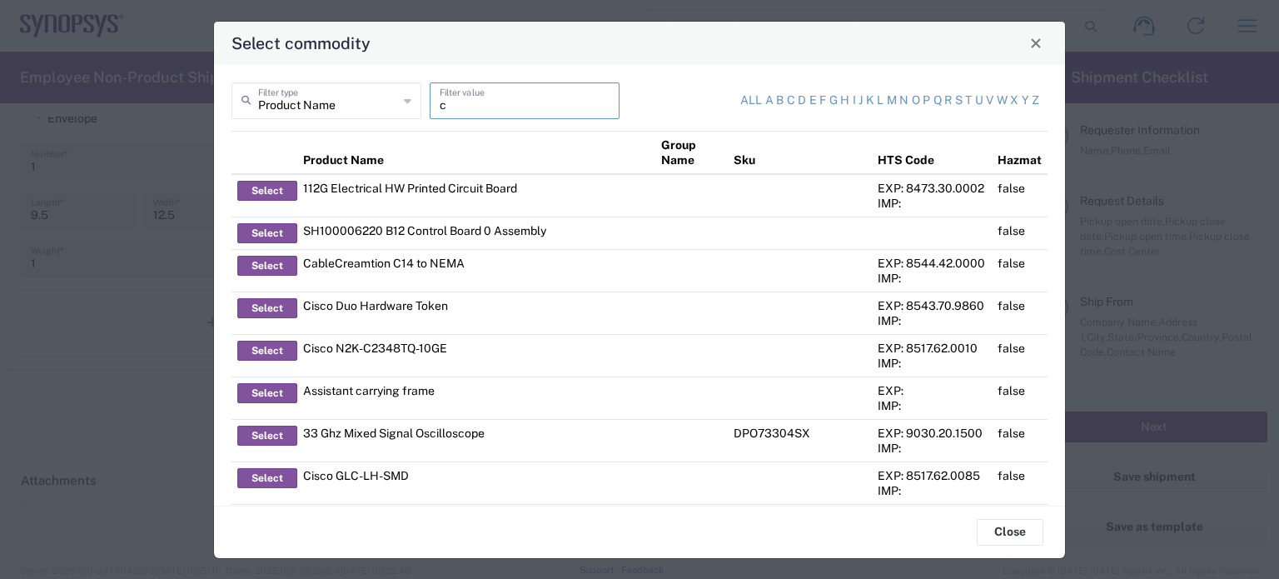
drag, startPoint x: 441, startPoint y: 102, endPoint x: 430, endPoint y: 106, distance: 12.1
click at [430, 106] on div "c Filter value" at bounding box center [525, 100] width 190 height 37
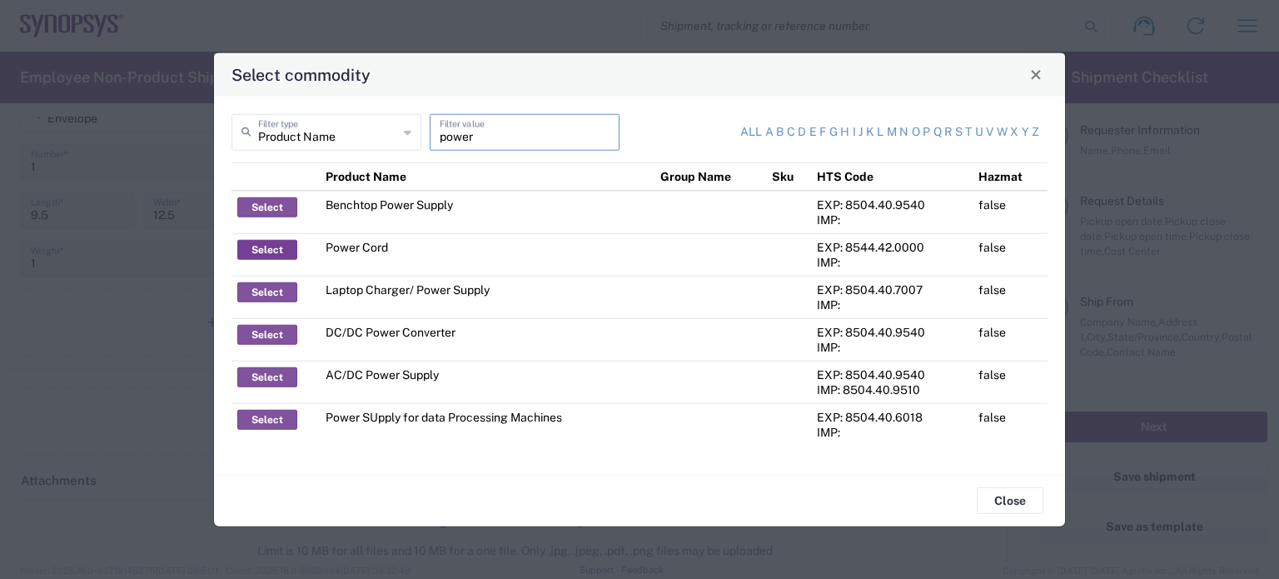
type input "power"
click at [283, 242] on button "Select" at bounding box center [267, 249] width 60 height 20
type input "Power Cord"
type textarea "Power Cord"
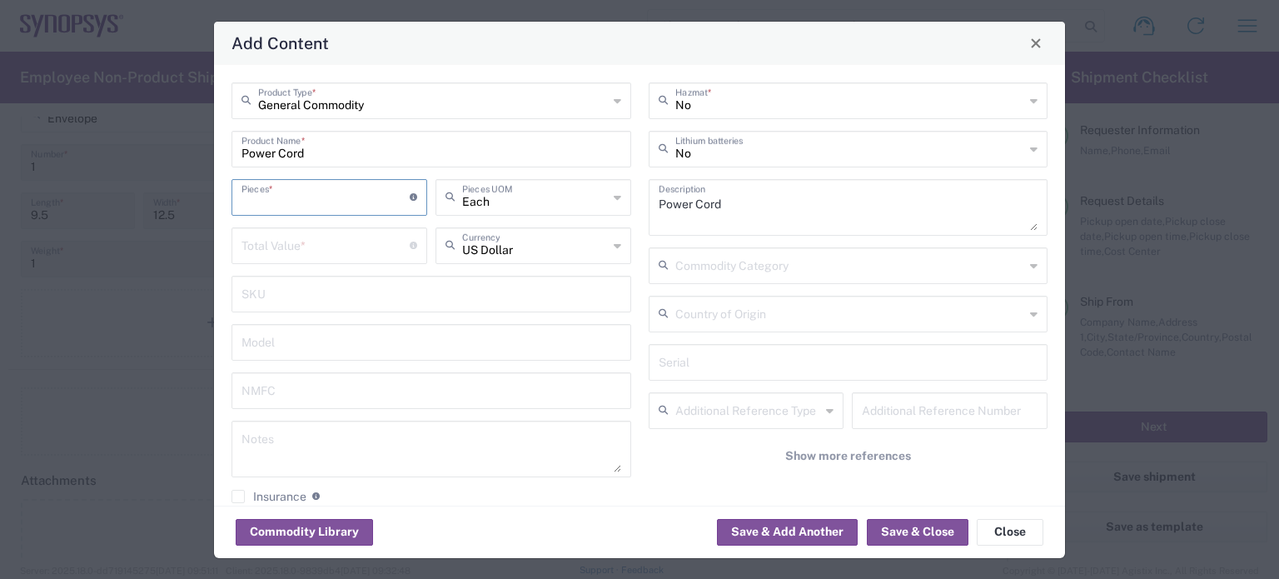
click at [326, 202] on input "number" at bounding box center [326, 196] width 168 height 29
type input "1"
click at [333, 237] on input "number" at bounding box center [326, 244] width 168 height 29
type input "1"
type input "20"
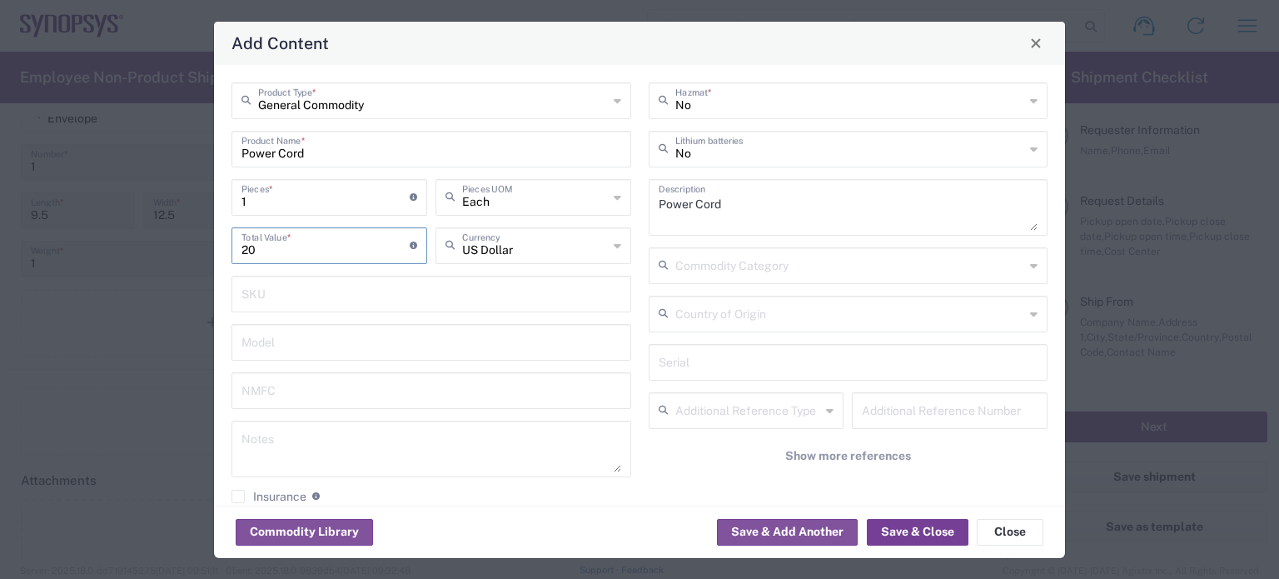
click at [909, 527] on button "Save & Close" at bounding box center [918, 532] width 102 height 27
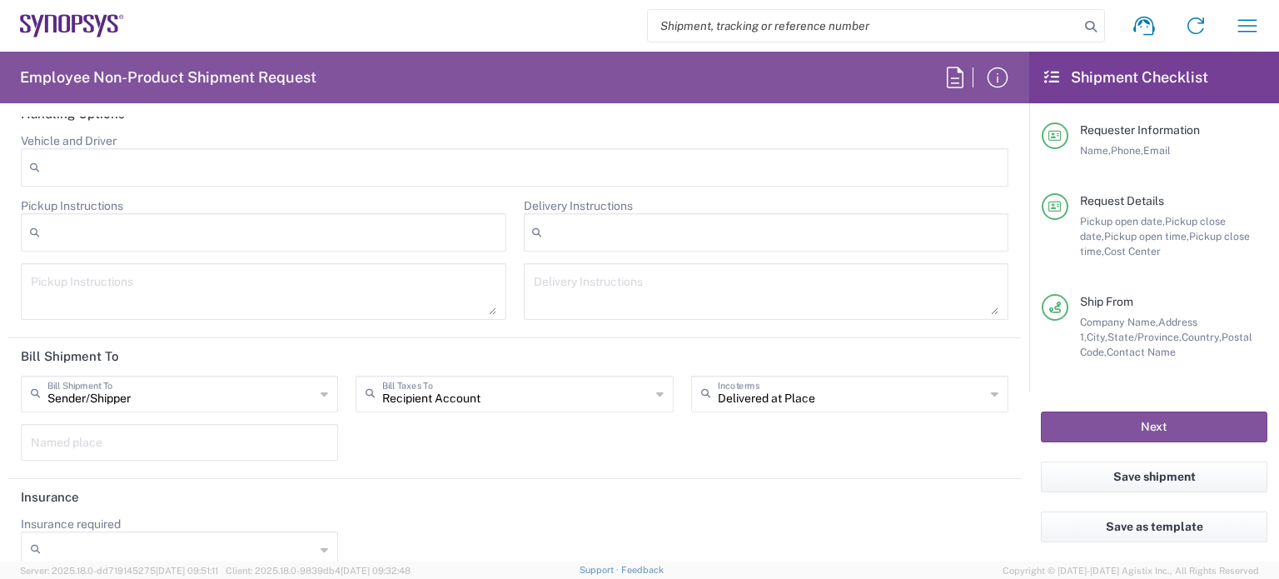
scroll to position [2251, 0]
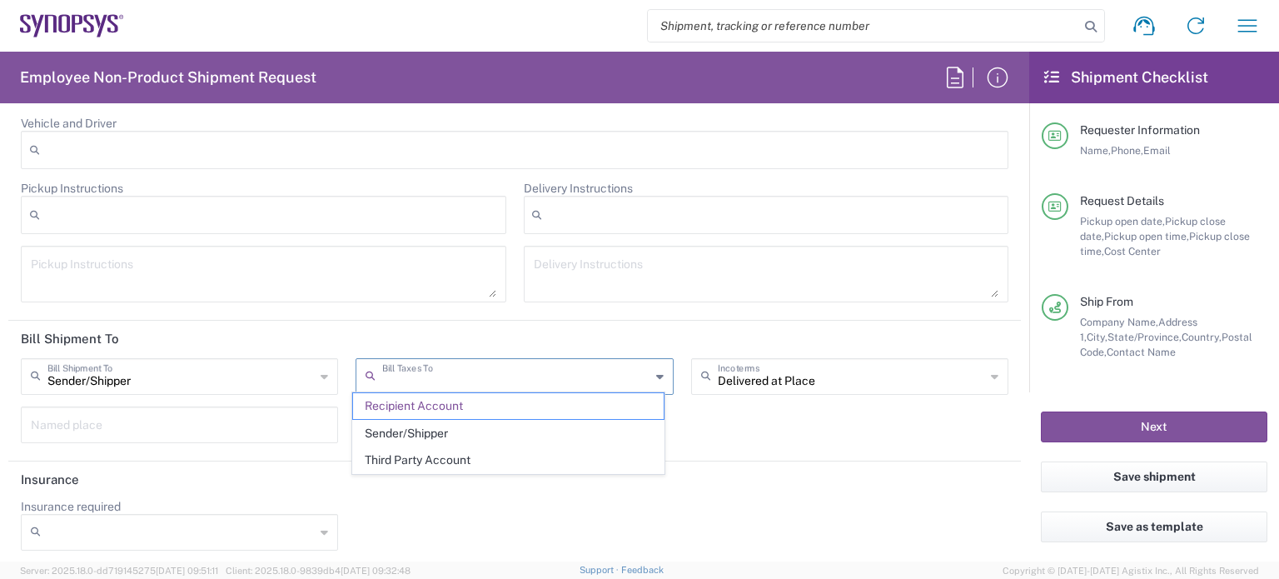
click at [542, 369] on input "text" at bounding box center [515, 375] width 267 height 29
click at [497, 434] on span "Sender/Shipper" at bounding box center [508, 434] width 310 height 26
type input "Sender/Shipper"
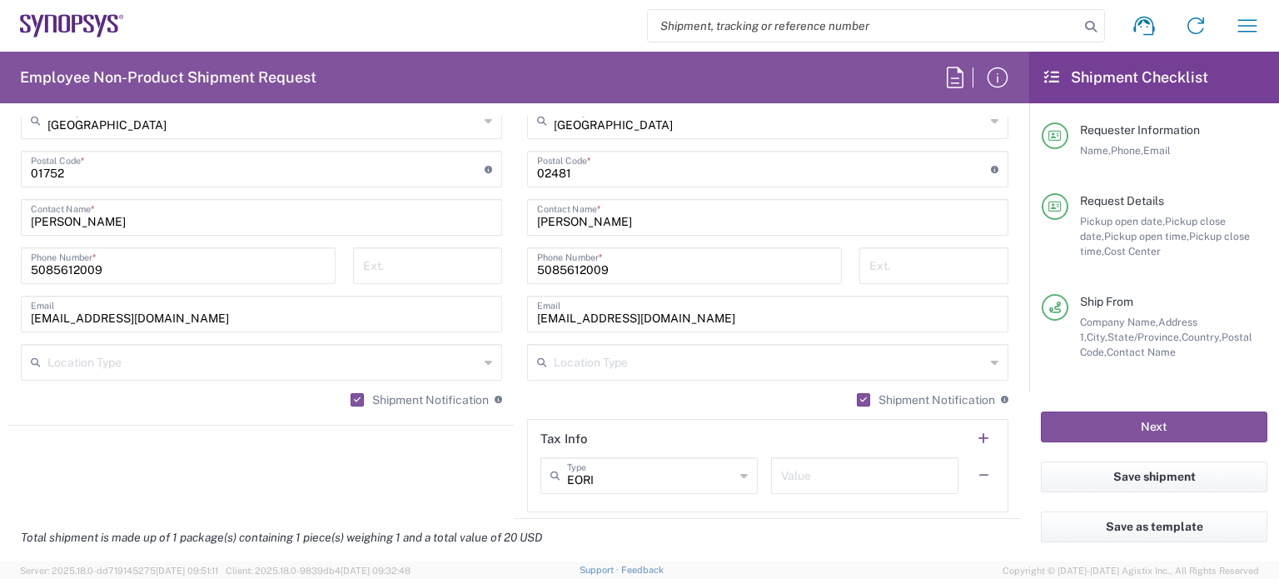
scroll to position [1132, 0]
click at [1142, 419] on button "Next" at bounding box center [1154, 426] width 227 height 31
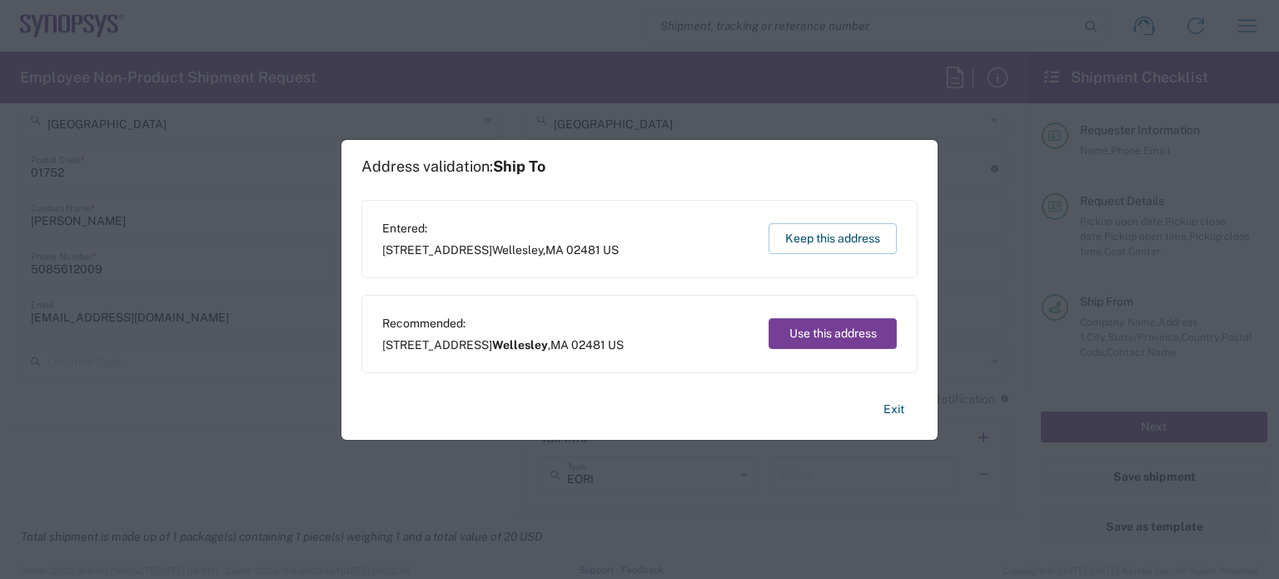
click at [826, 335] on button "Use this address" at bounding box center [833, 333] width 128 height 31
type input "Wellesley"
type input "Massachusetts"
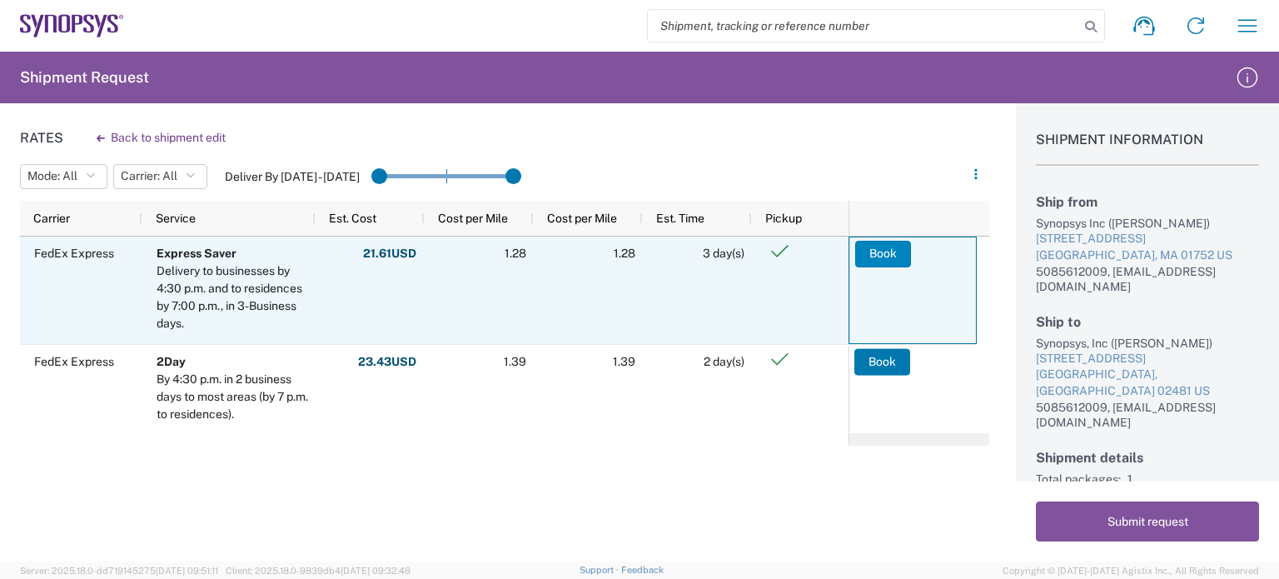
click at [900, 256] on button "Book" at bounding box center [883, 254] width 56 height 27
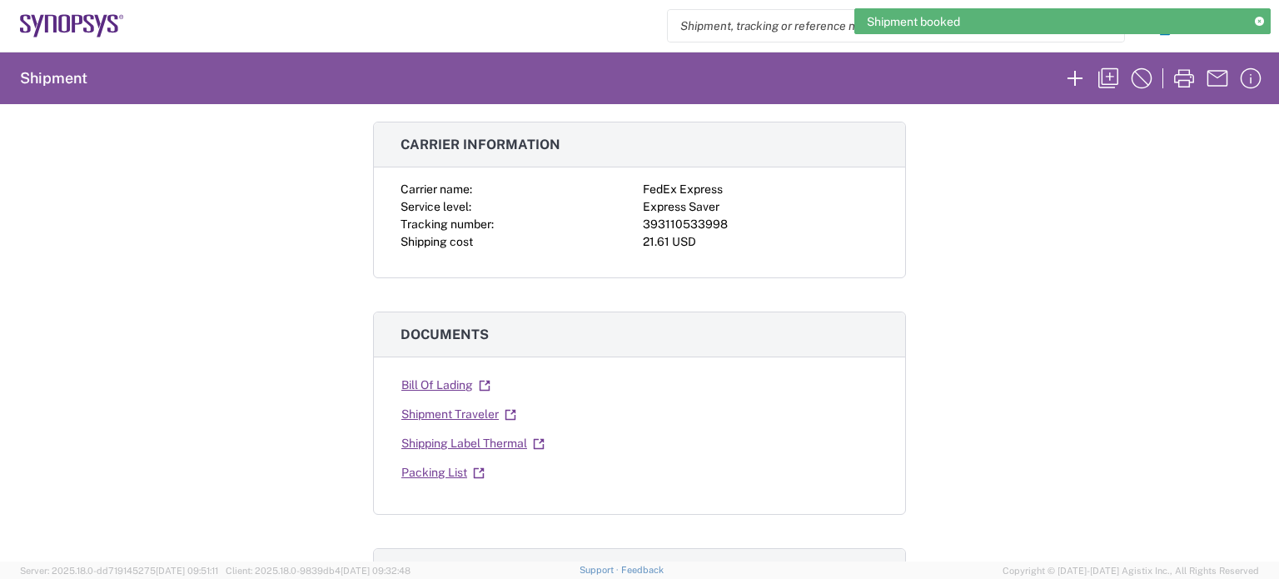
scroll to position [96, 0]
click at [496, 433] on link "Shipping Label Thermal" at bounding box center [473, 442] width 145 height 29
